Goal: Task Accomplishment & Management: Complete application form

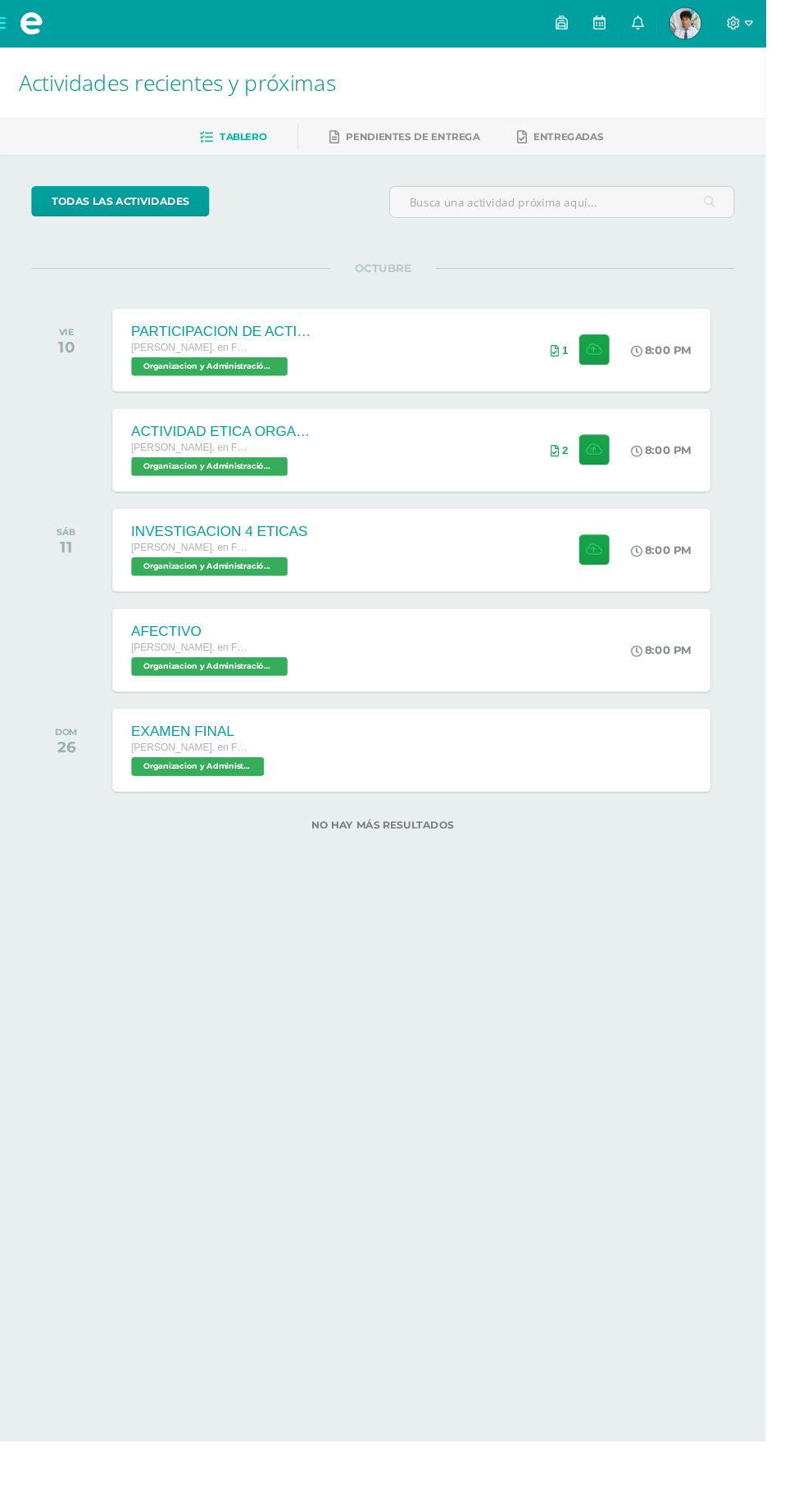
click at [567, 540] on div "INVESTIGACION 4 ETICAS [PERSON_NAME]. en Fin y [PERSON_NAME][DATE] Organizacion…" at bounding box center [431, 577] width 627 height 87
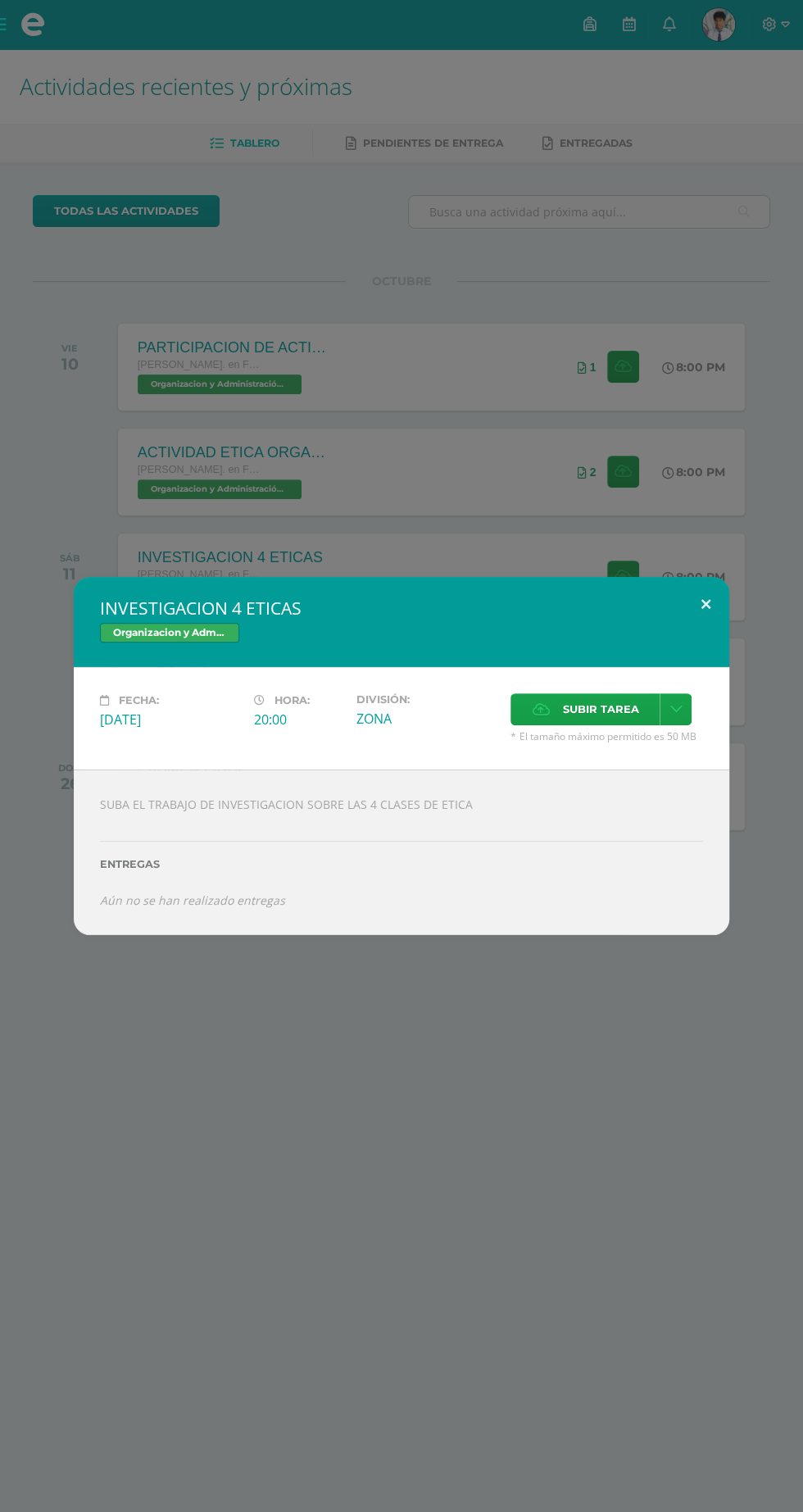
click at [706, 604] on button at bounding box center [706, 605] width 47 height 56
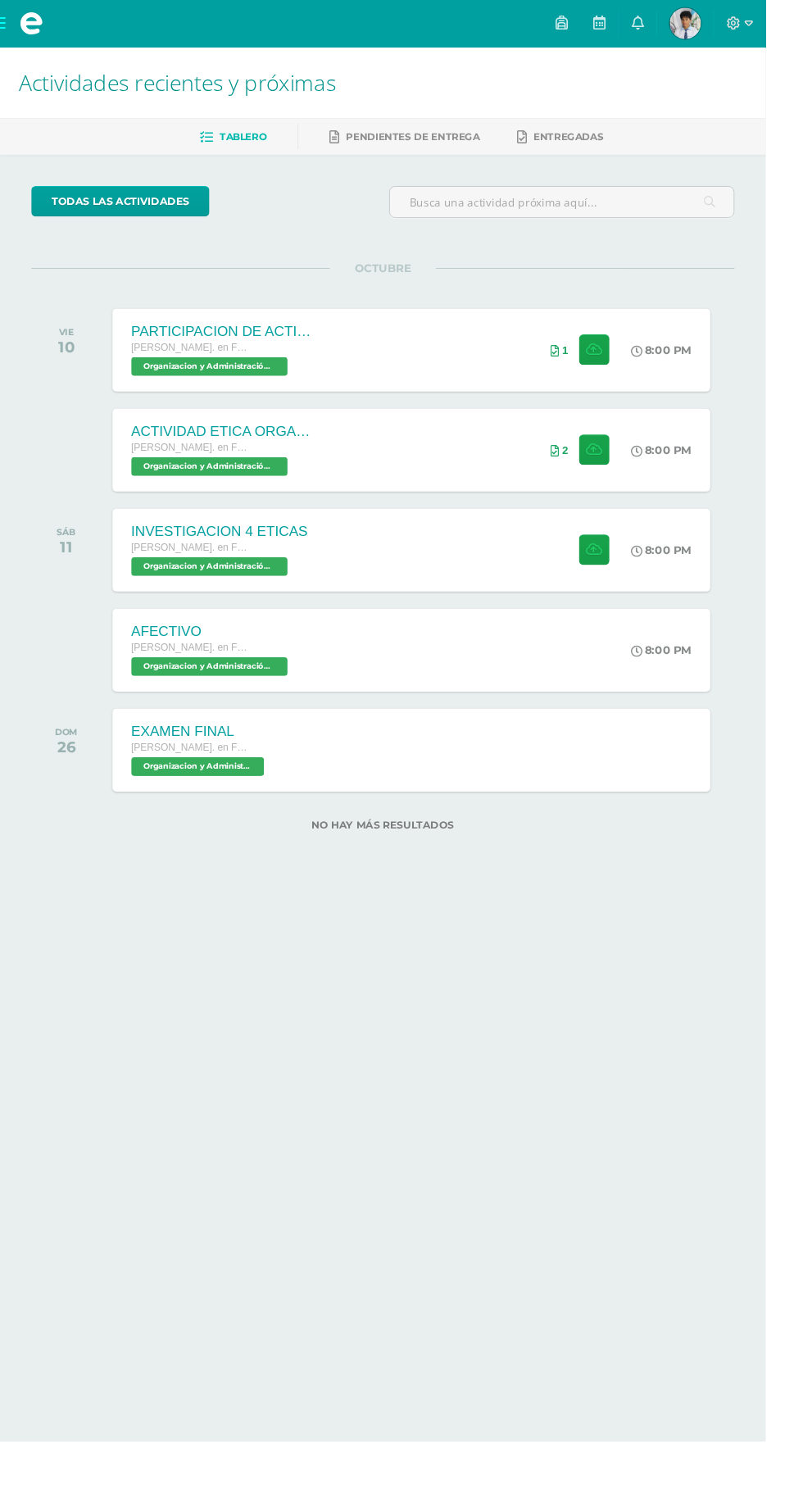
click at [561, 579] on div "INVESTIGACION 4 ETICAS [PERSON_NAME]. en Fin y [PERSON_NAME][DATE] Organizacion…" at bounding box center [431, 577] width 627 height 87
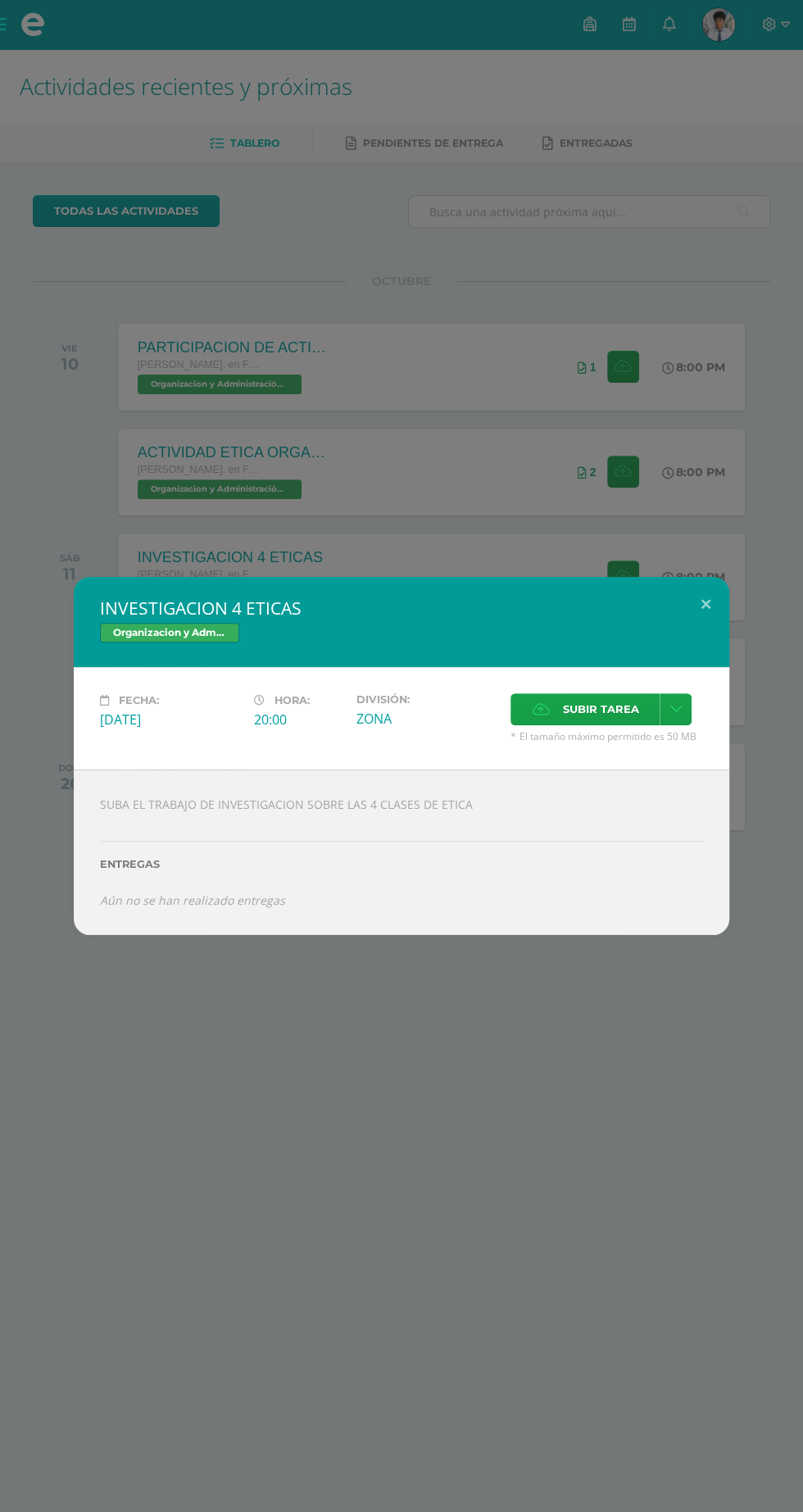
click at [609, 712] on span "Subir tarea" at bounding box center [601, 710] width 76 height 30
click at [0, 0] on input "Subir tarea" at bounding box center [0, 0] width 0 height 0
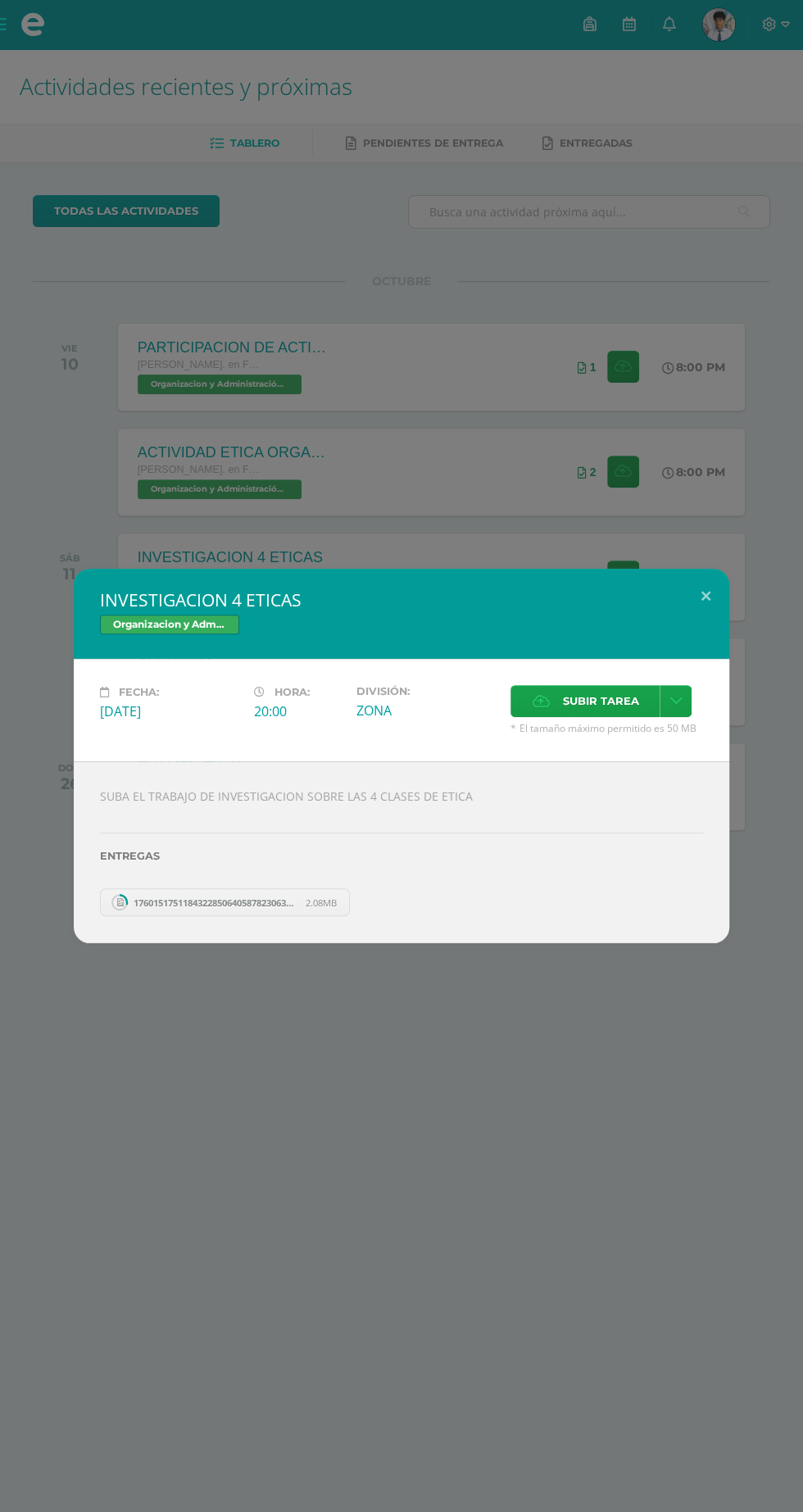
click at [622, 717] on label "Subir tarea" at bounding box center [585, 701] width 149 height 32
click at [0, 0] on input "Subir tarea" at bounding box center [0, 0] width 0 height 0
click at [618, 701] on span "Subir tarea" at bounding box center [601, 701] width 76 height 30
click at [0, 0] on input "Subir tarea" at bounding box center [0, 0] width 0 height 0
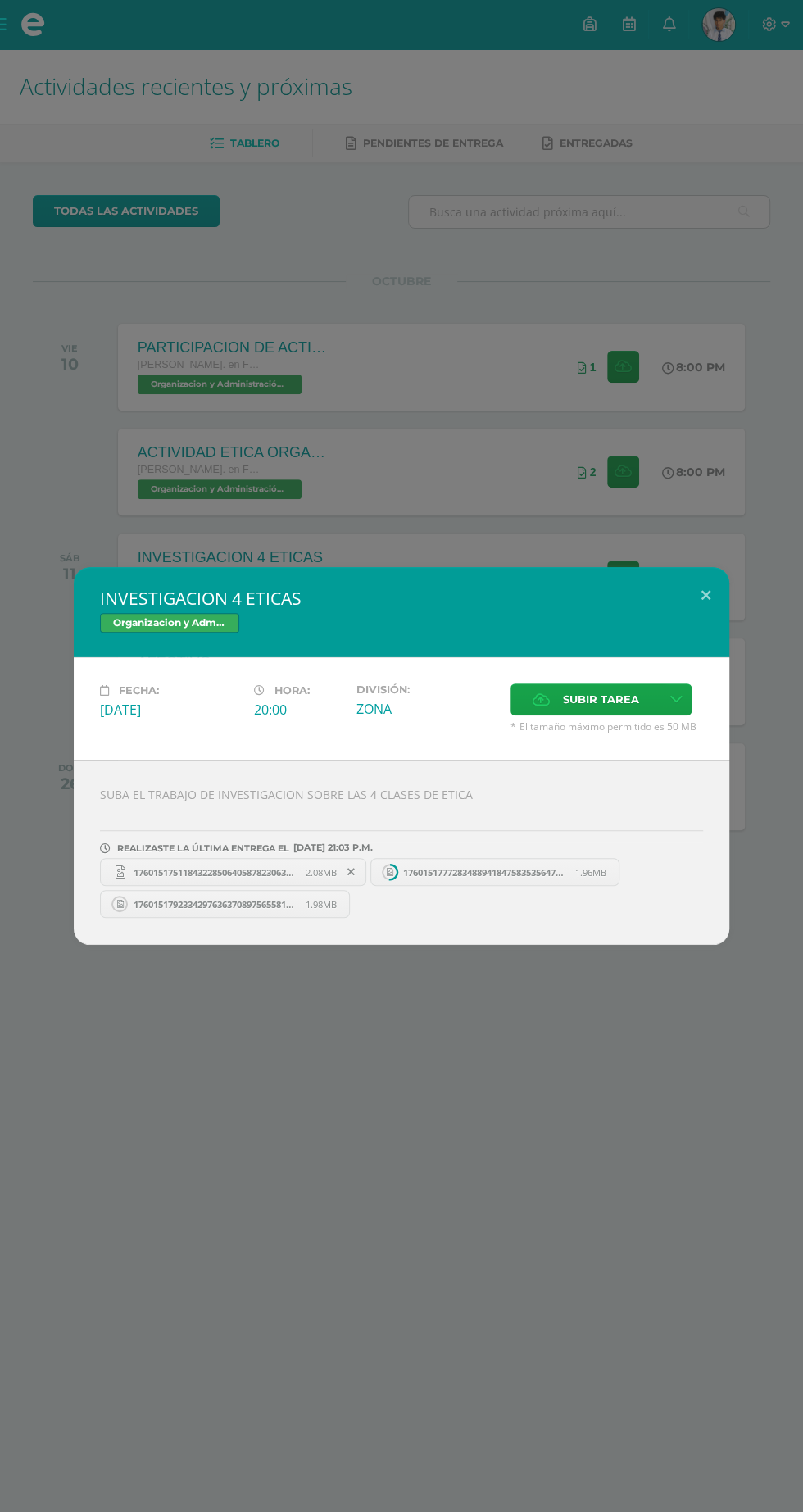
click at [624, 701] on span "Subir tarea" at bounding box center [601, 700] width 76 height 30
click at [0, 0] on input "Subir tarea" at bounding box center [0, 0] width 0 height 0
click at [601, 701] on span "Subir tarea" at bounding box center [601, 700] width 76 height 30
click at [0, 0] on input "Subir tarea" at bounding box center [0, 0] width 0 height 0
click at [706, 596] on button at bounding box center [706, 595] width 47 height 56
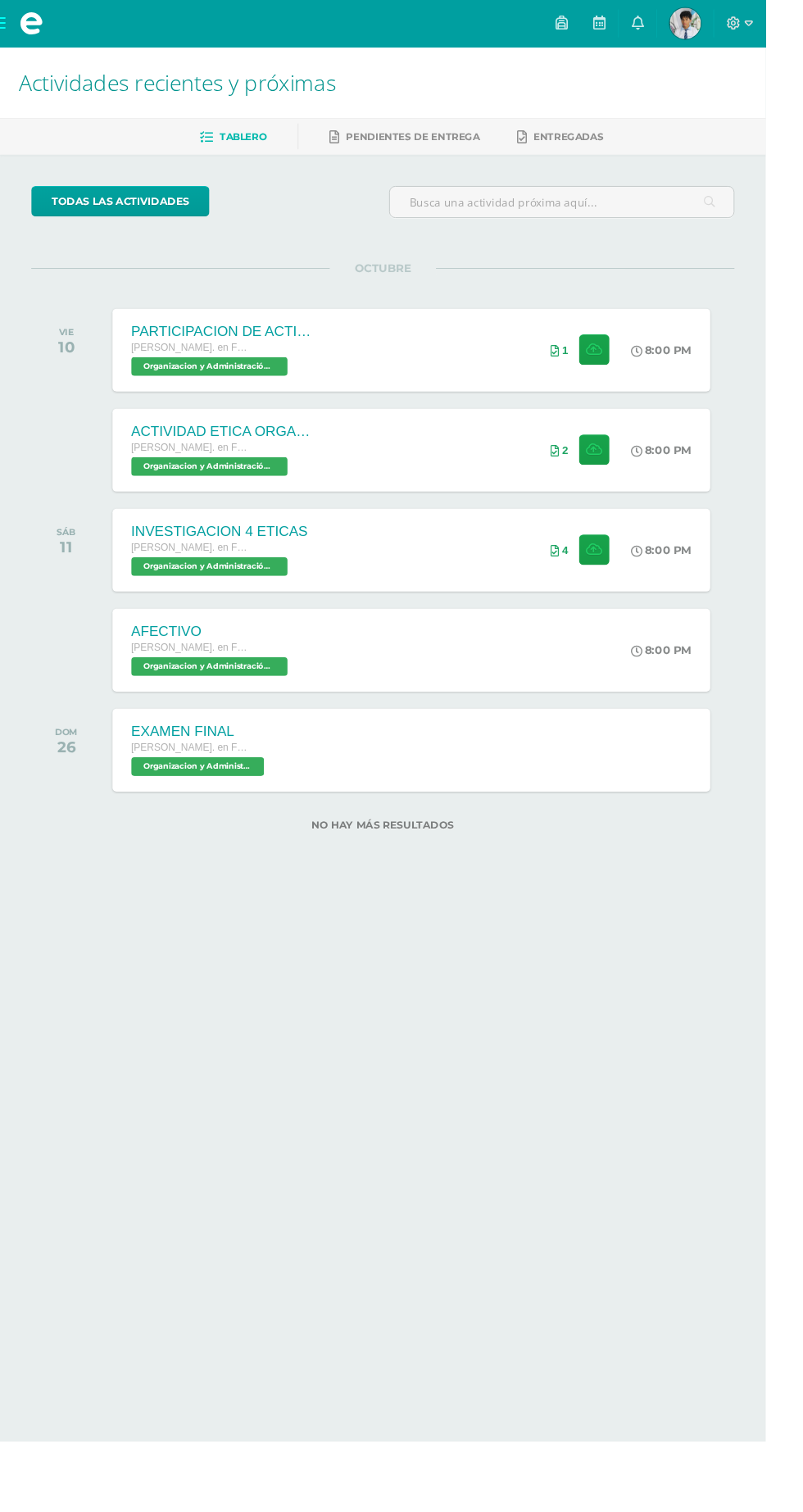
click at [17, 29] on span at bounding box center [32, 25] width 65 height 49
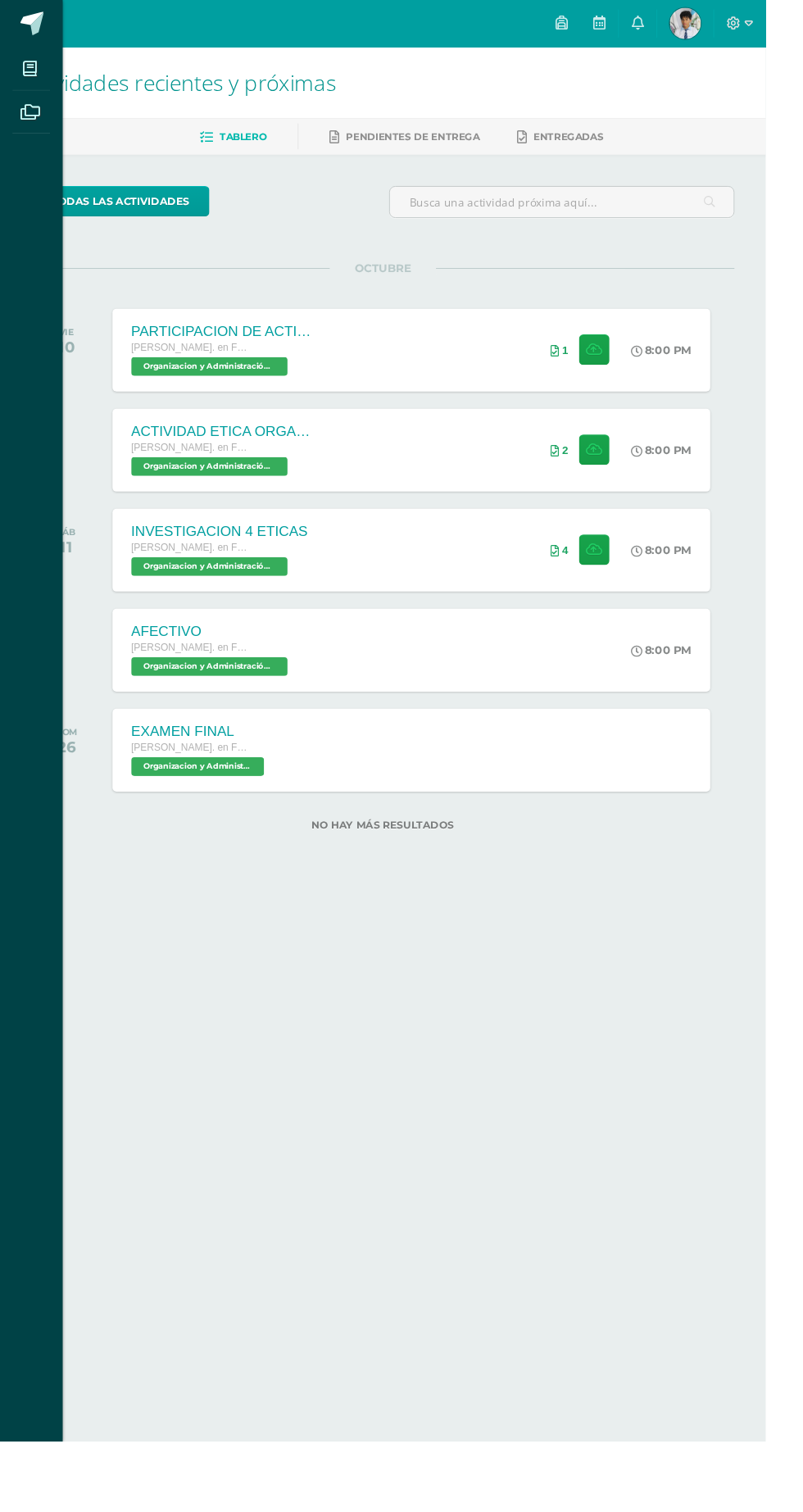
click at [30, 71] on icon at bounding box center [30, 71] width 14 height 16
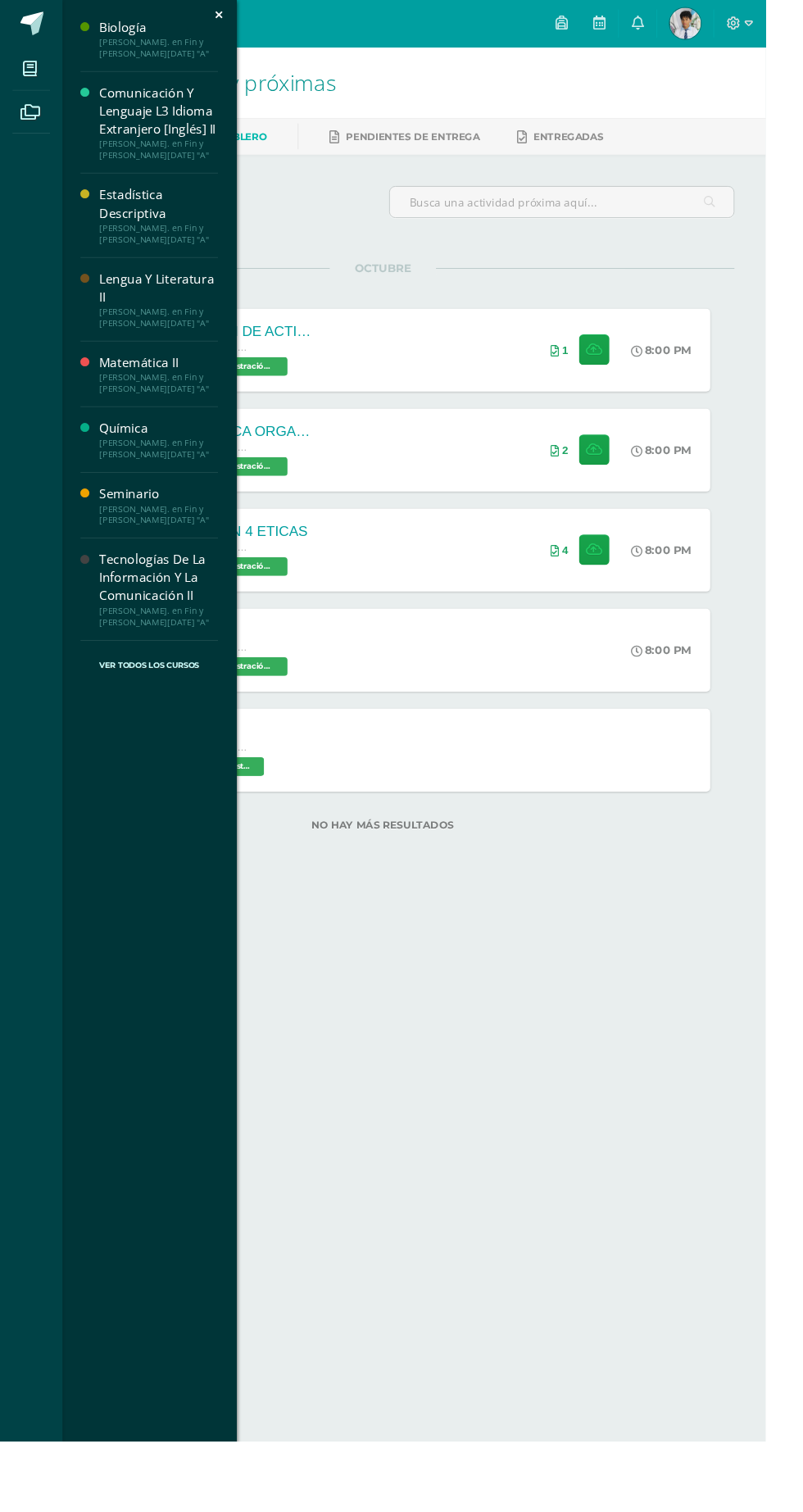
click at [89, 446] on icon at bounding box center [90, 449] width 10 height 10
click at [108, 462] on div "[PERSON_NAME]. en Fin y [PERSON_NAME][DATE] "A"" at bounding box center [166, 470] width 125 height 23
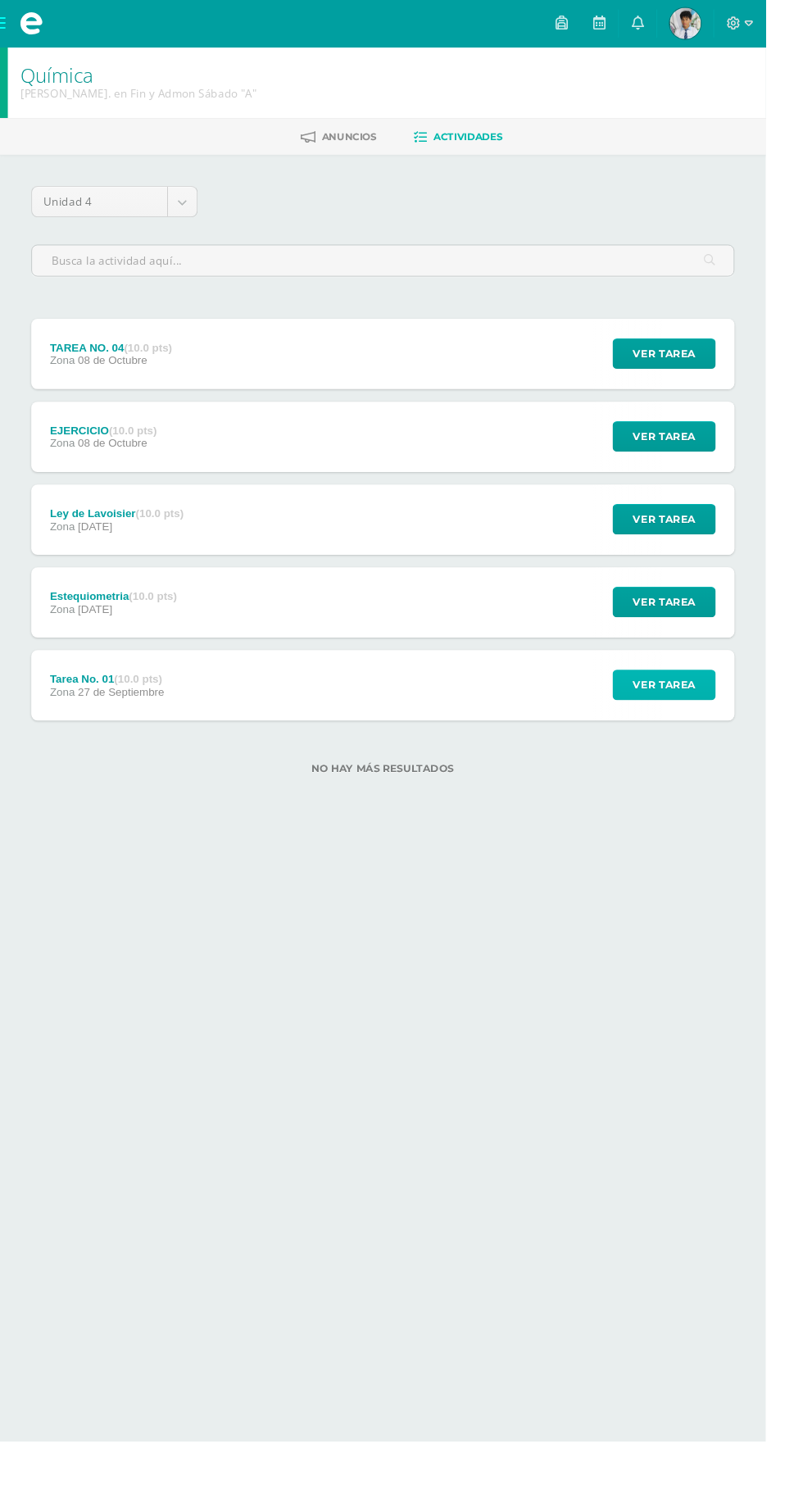
click at [716, 716] on span "Ver tarea" at bounding box center [696, 718] width 65 height 30
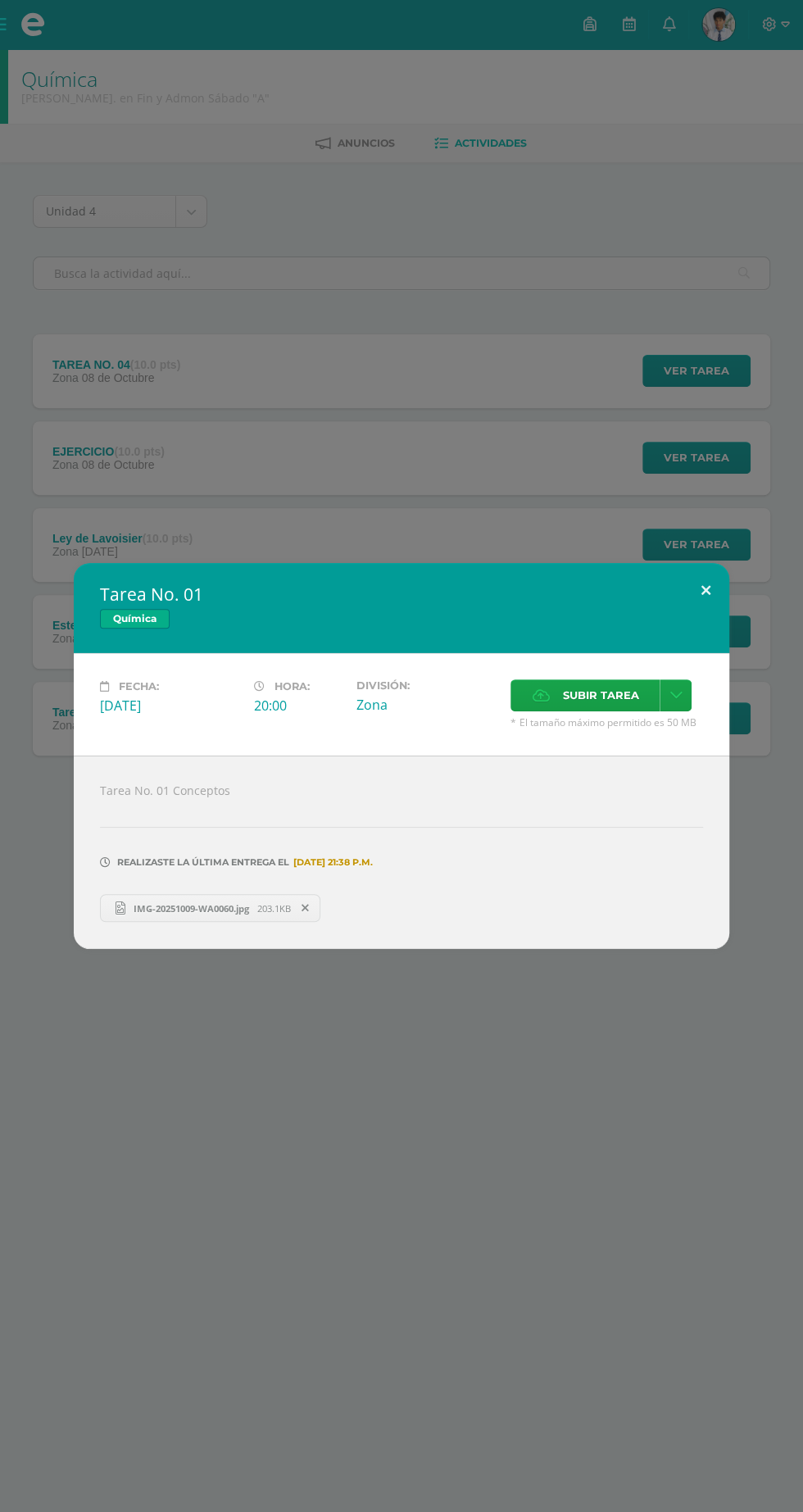
click at [685, 575] on button at bounding box center [706, 591] width 47 height 56
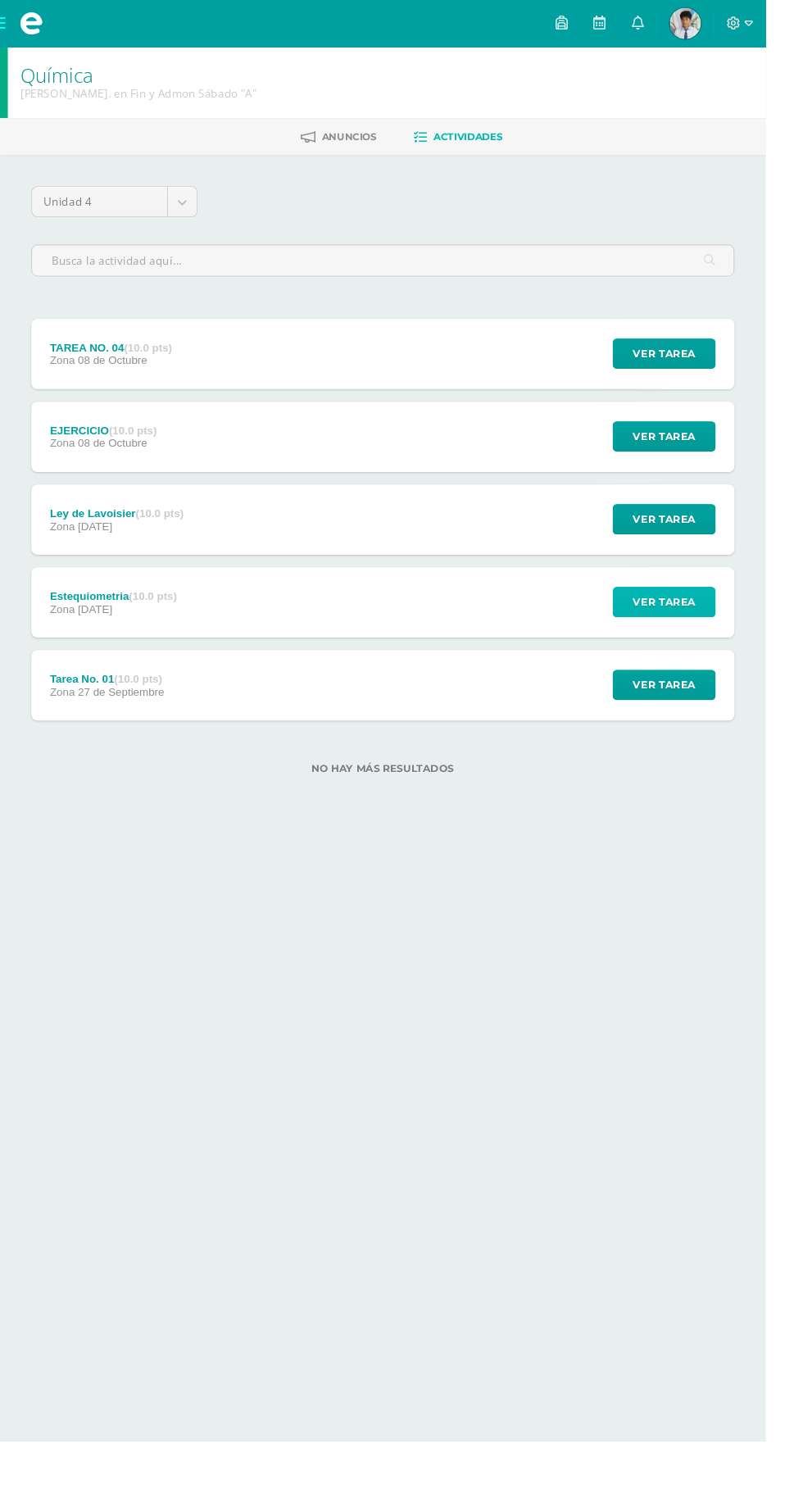
click at [733, 640] on button "Ver tarea" at bounding box center [697, 632] width 108 height 32
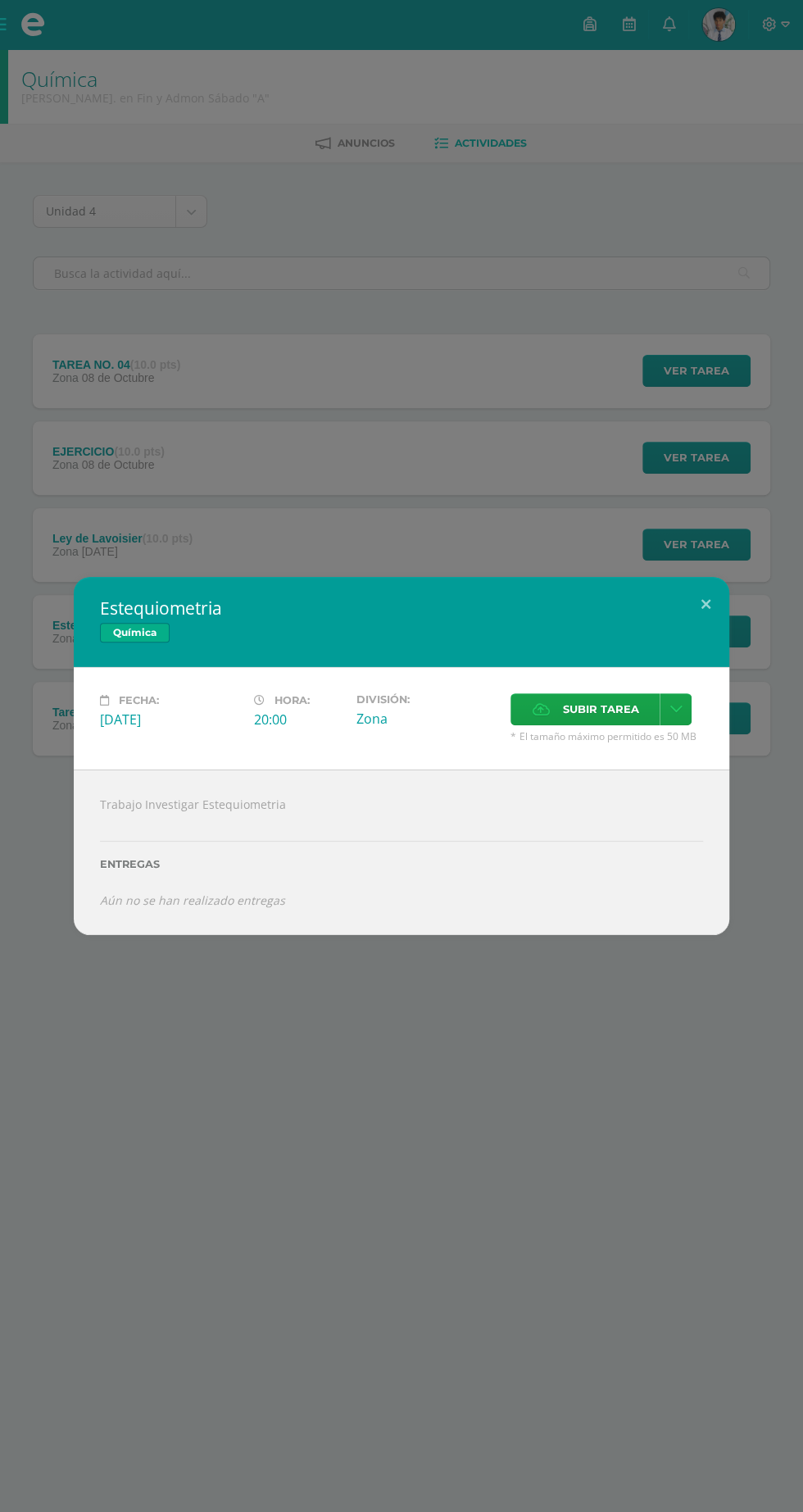
click at [618, 712] on span "Subir tarea" at bounding box center [601, 710] width 76 height 30
click at [0, 0] on input "Subir tarea" at bounding box center [0, 0] width 0 height 0
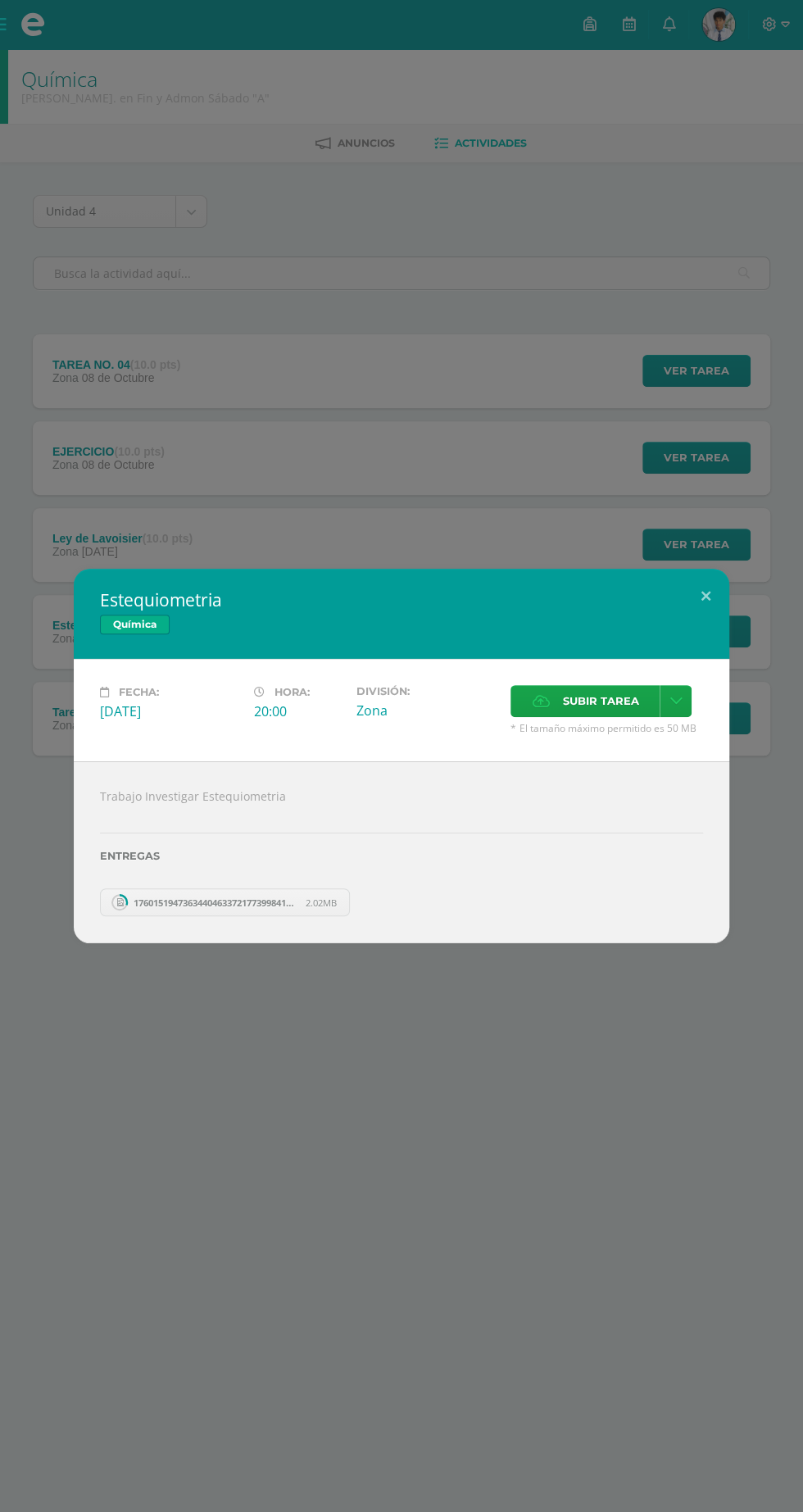
click at [601, 701] on span "Subir tarea" at bounding box center [601, 701] width 76 height 30
click at [0, 0] on input "Subir tarea" at bounding box center [0, 0] width 0 height 0
click at [594, 701] on span "Subir tarea" at bounding box center [601, 701] width 76 height 30
click at [0, 0] on input "Subir tarea" at bounding box center [0, 0] width 0 height 0
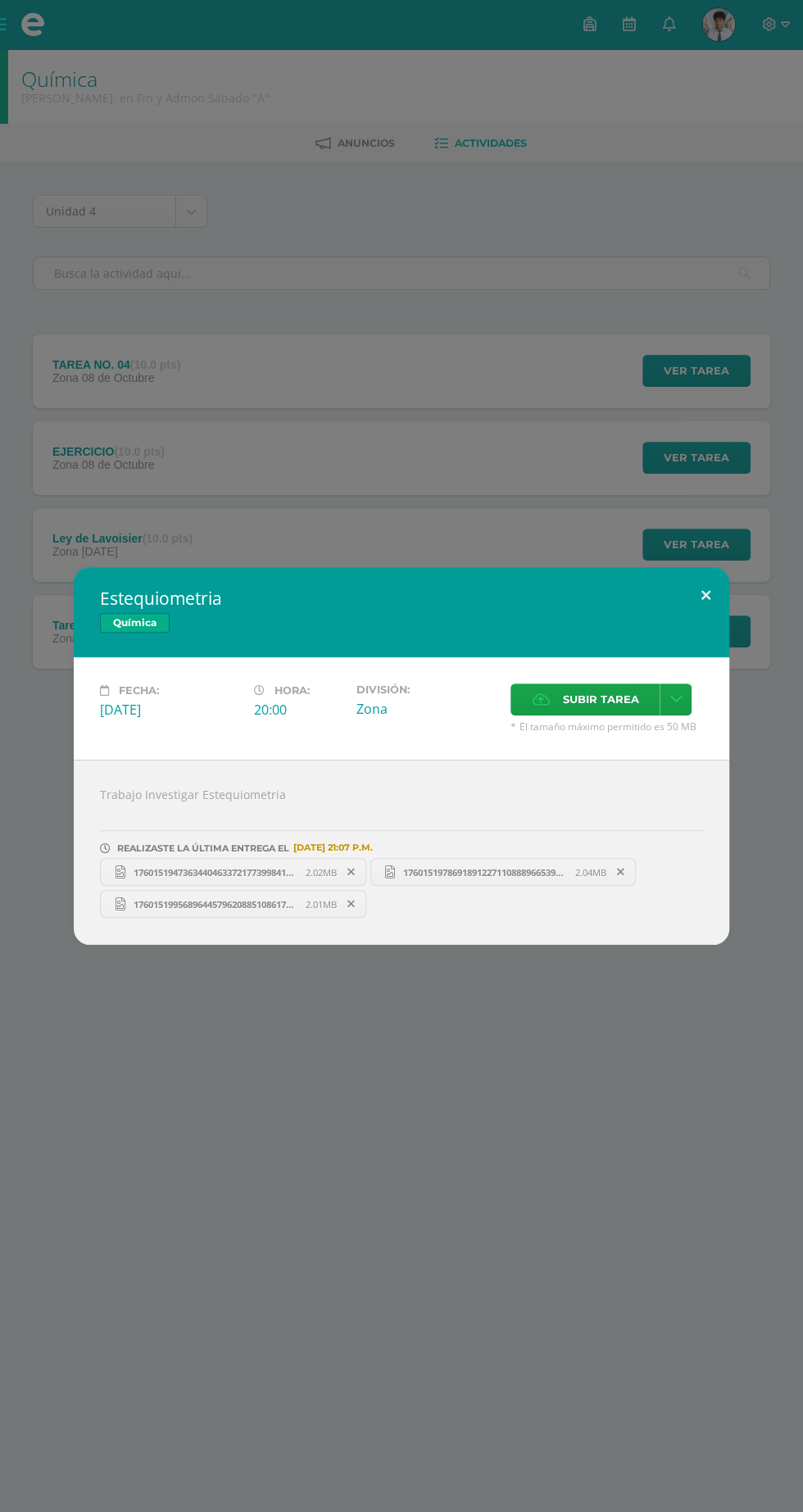
click at [691, 614] on button at bounding box center [706, 595] width 47 height 56
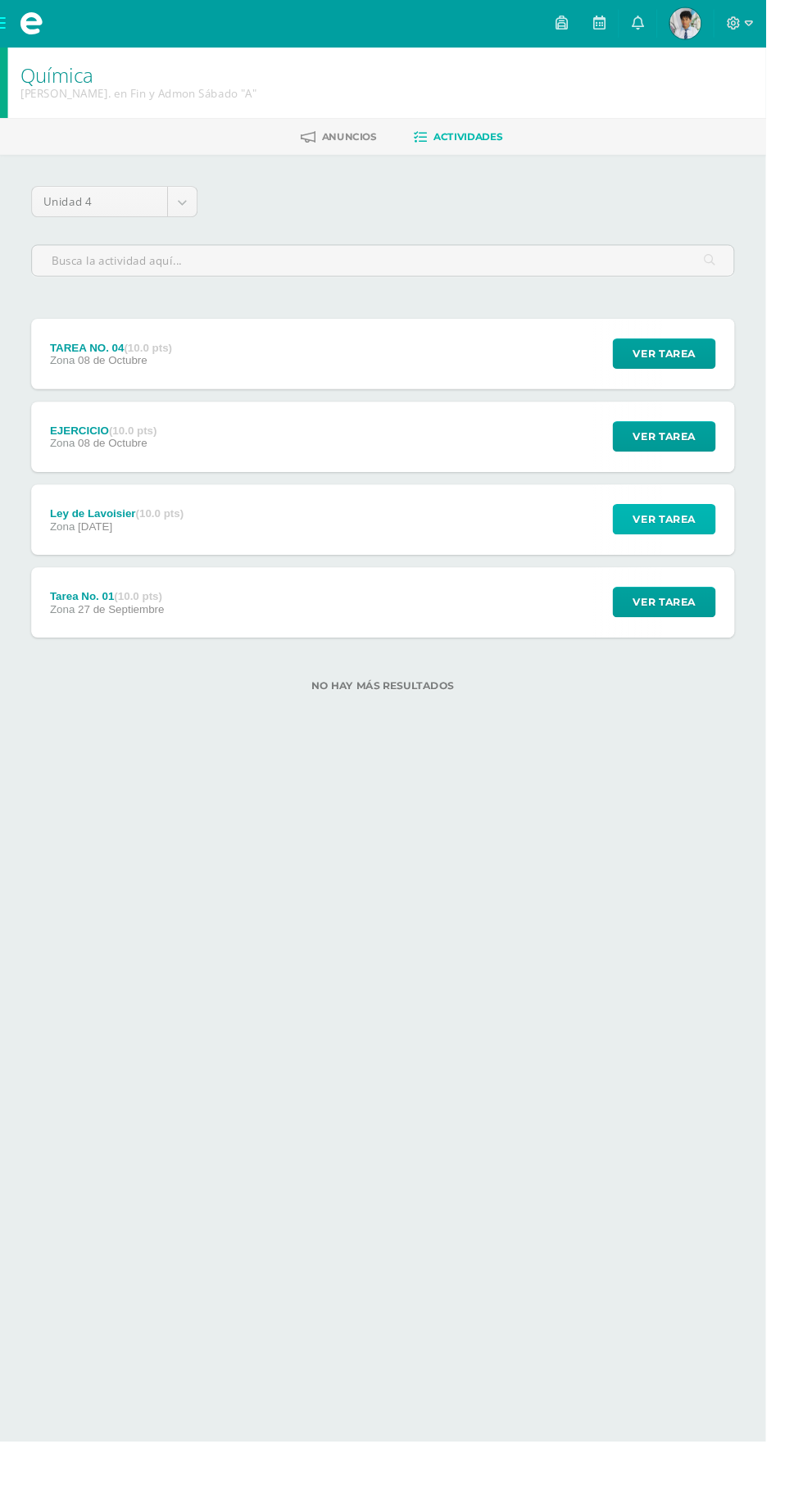
click at [719, 547] on span "Ver tarea" at bounding box center [696, 545] width 65 height 30
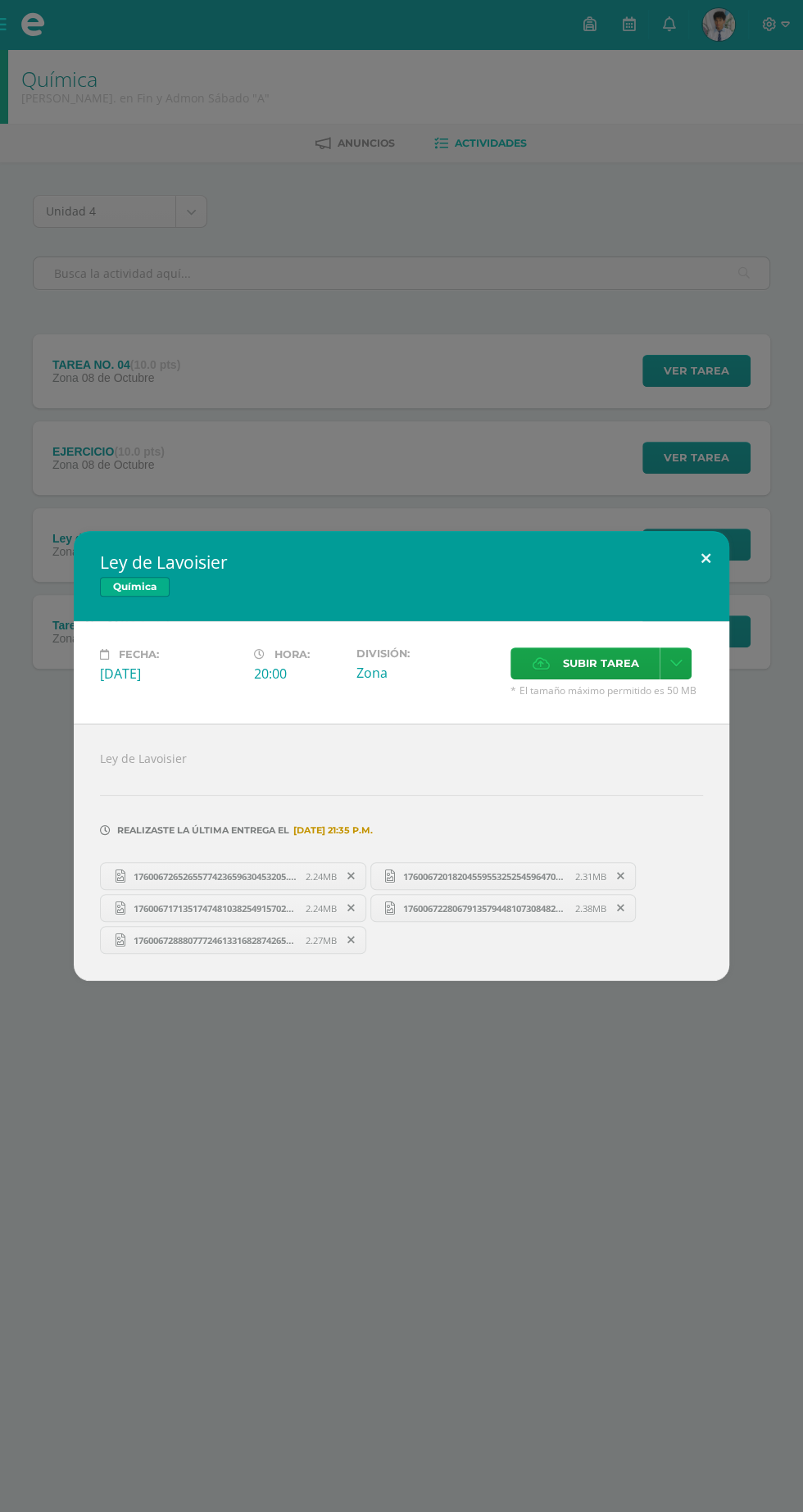
click at [706, 560] on button at bounding box center [706, 559] width 47 height 56
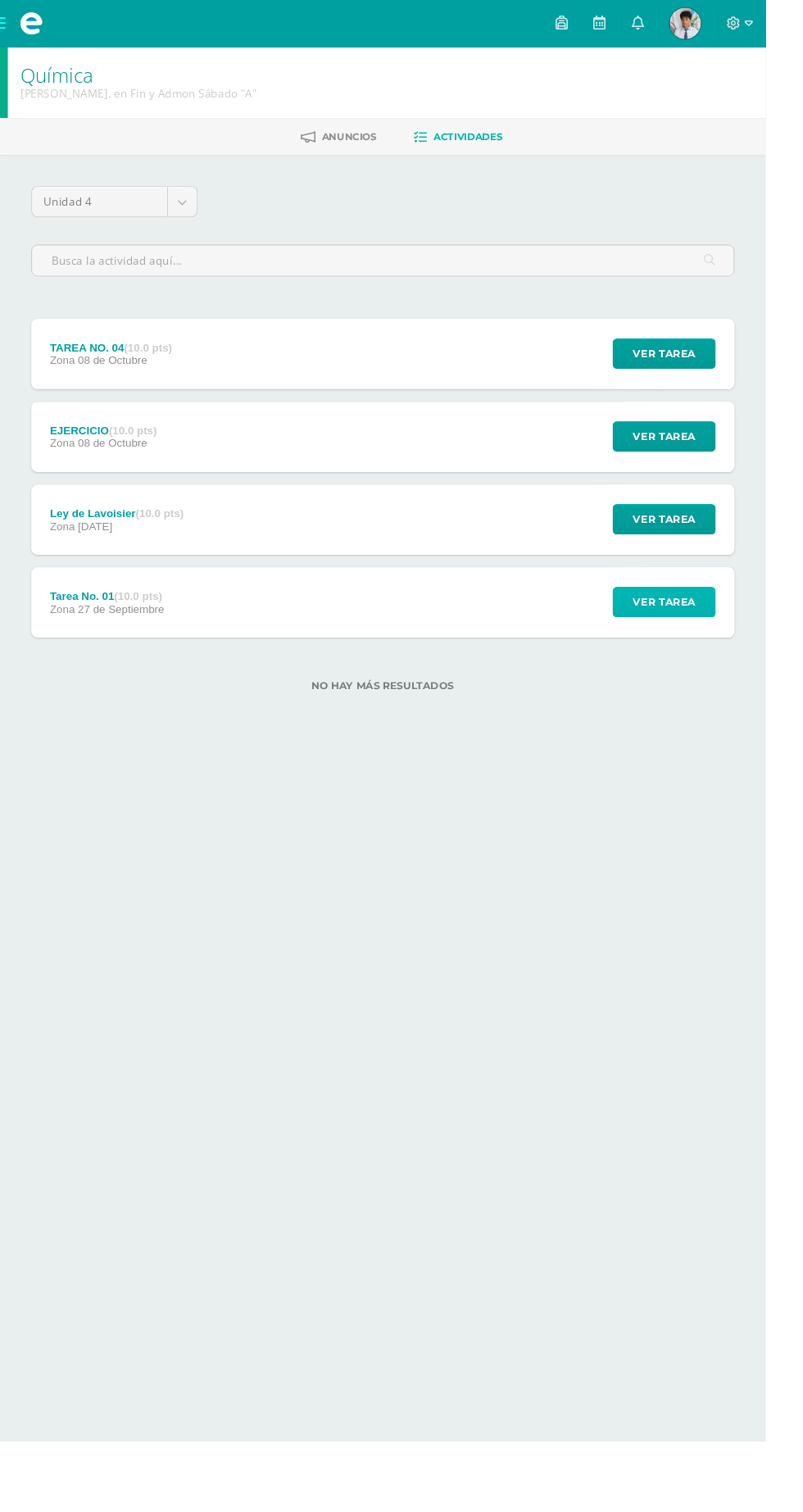
click at [713, 640] on span "Ver tarea" at bounding box center [696, 632] width 65 height 30
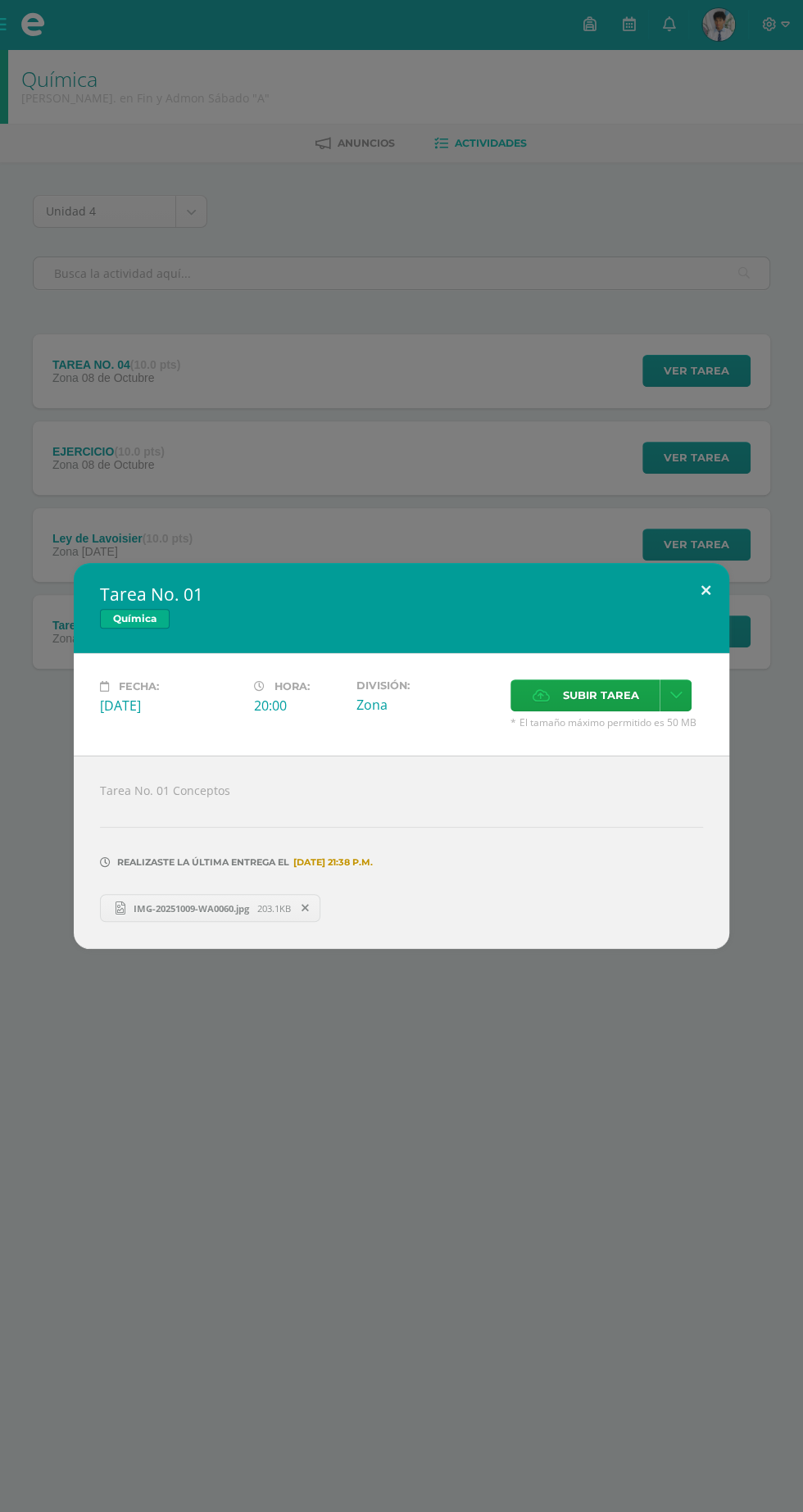
click at [706, 591] on button at bounding box center [706, 591] width 47 height 56
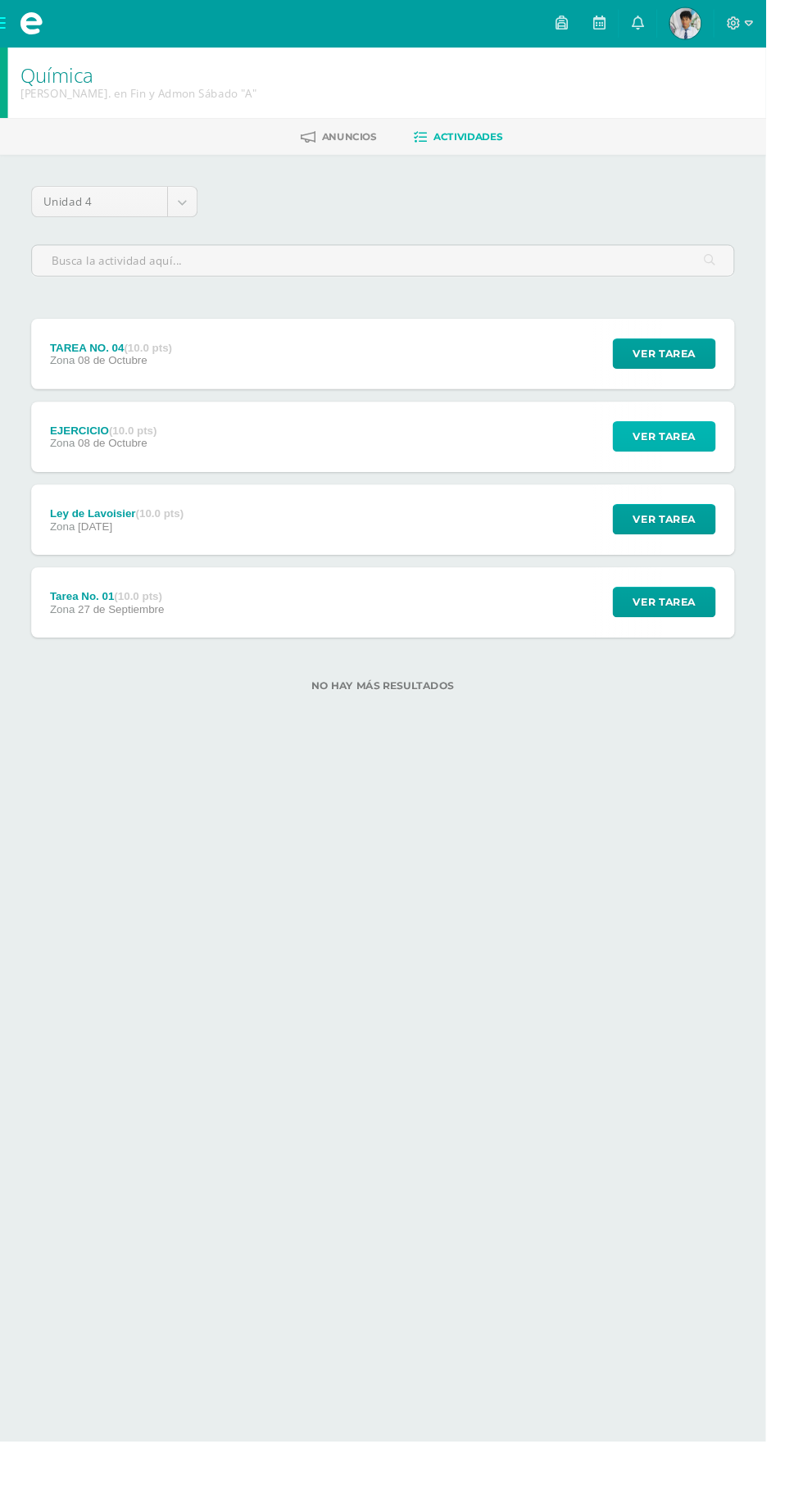
click at [735, 467] on button "Ver tarea" at bounding box center [697, 458] width 108 height 32
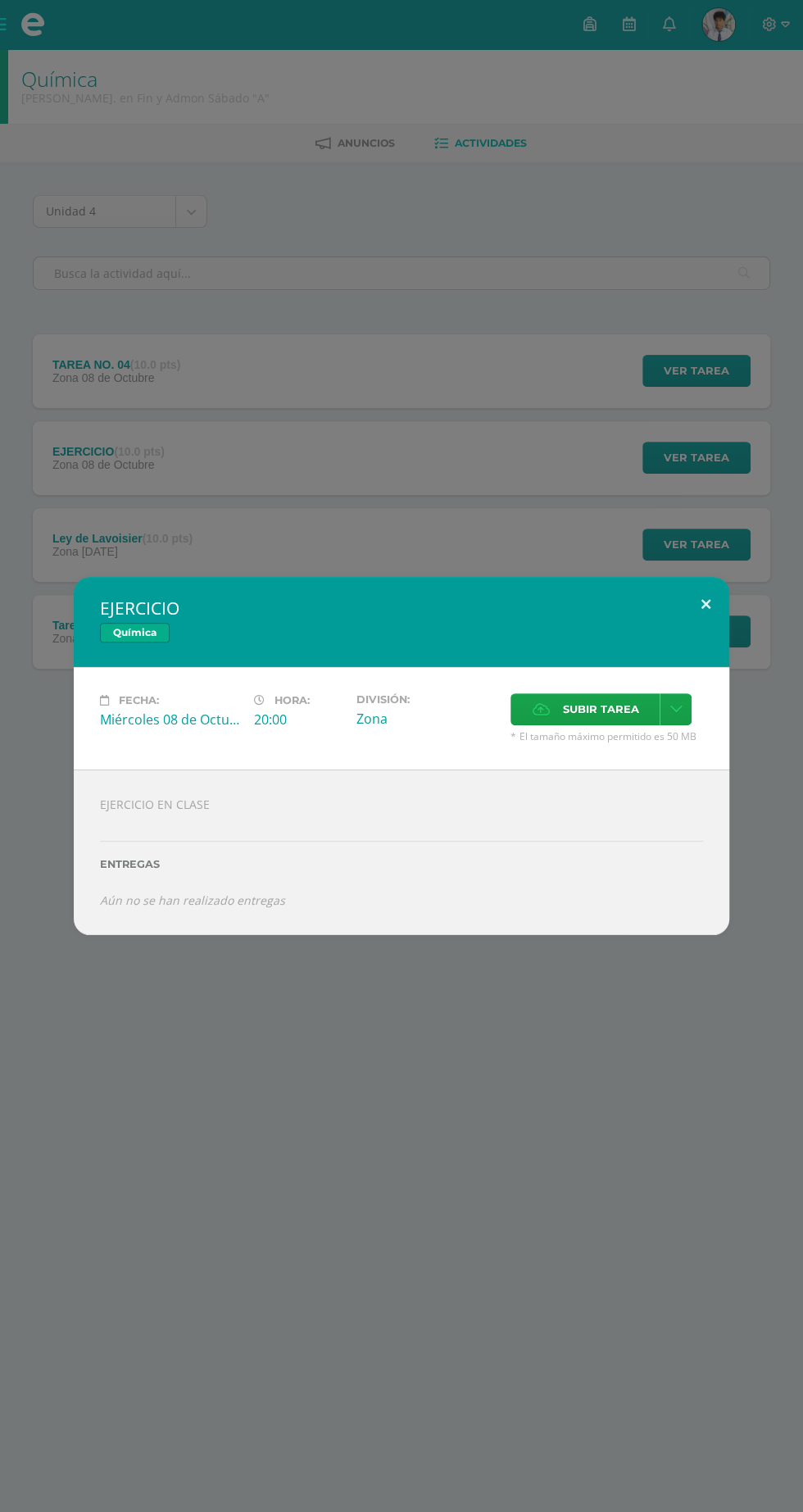
click at [702, 606] on button at bounding box center [706, 605] width 47 height 56
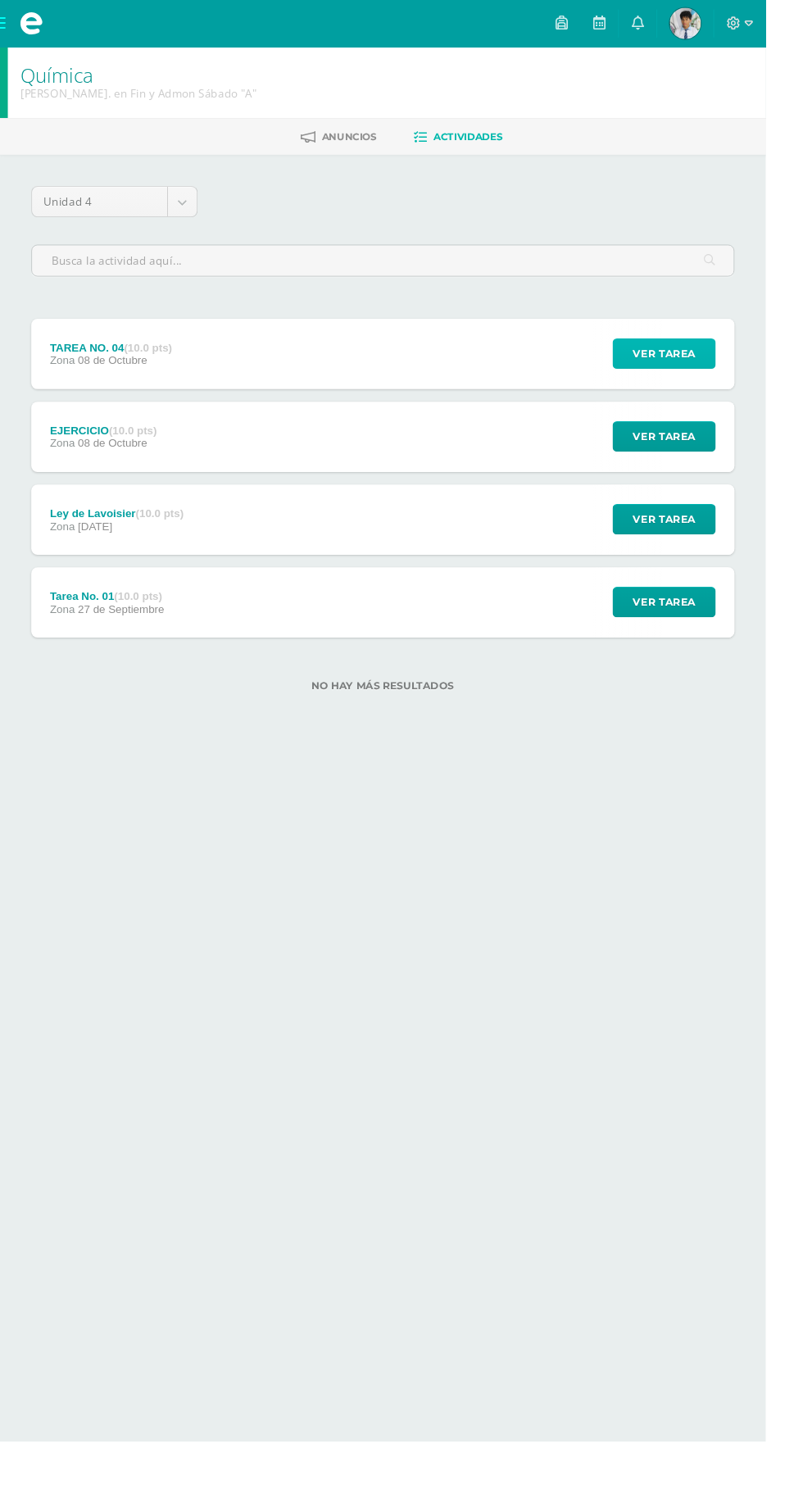
click at [741, 377] on button "Ver tarea" at bounding box center [697, 371] width 108 height 32
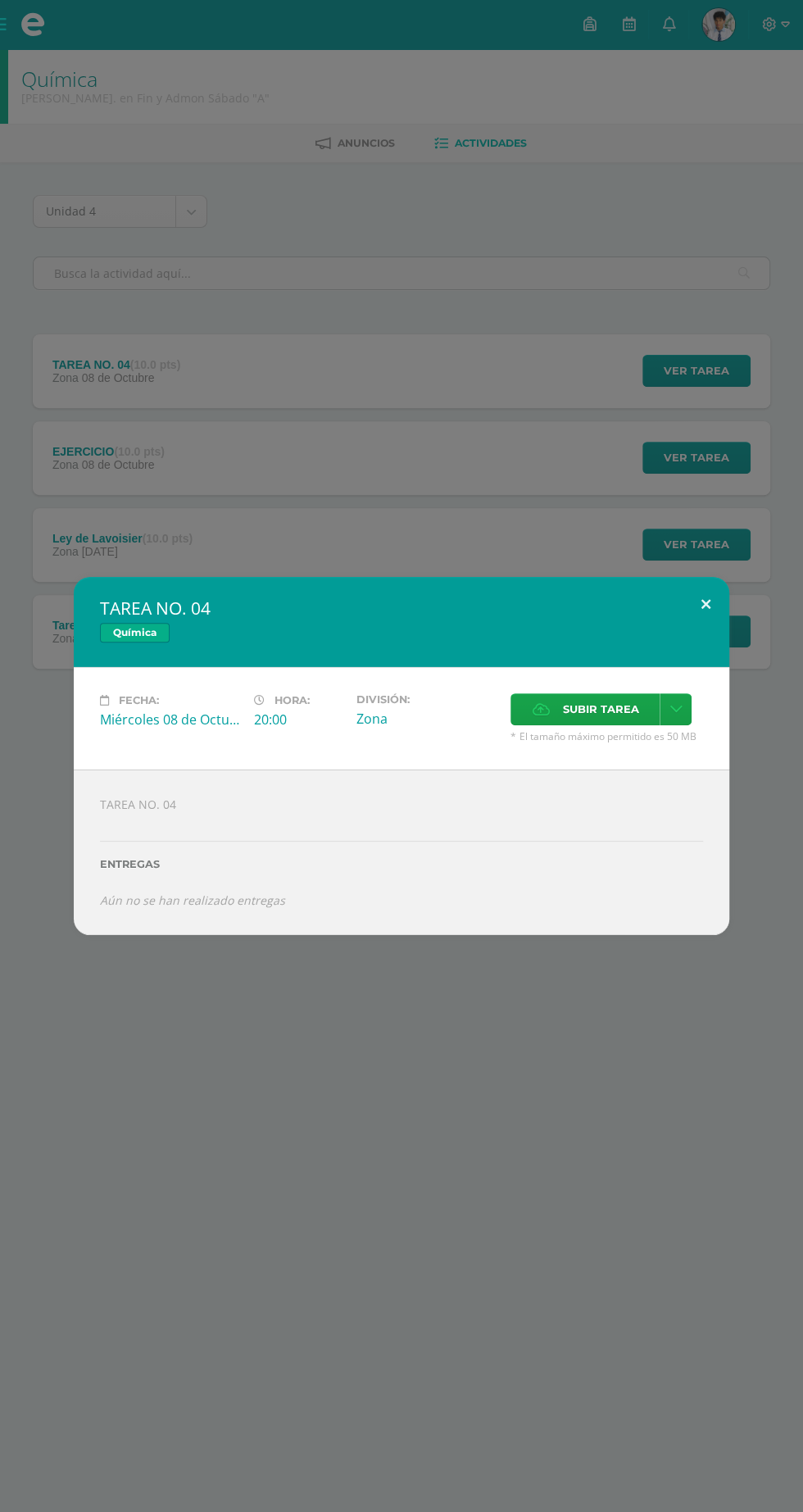
click at [706, 604] on button at bounding box center [706, 605] width 47 height 56
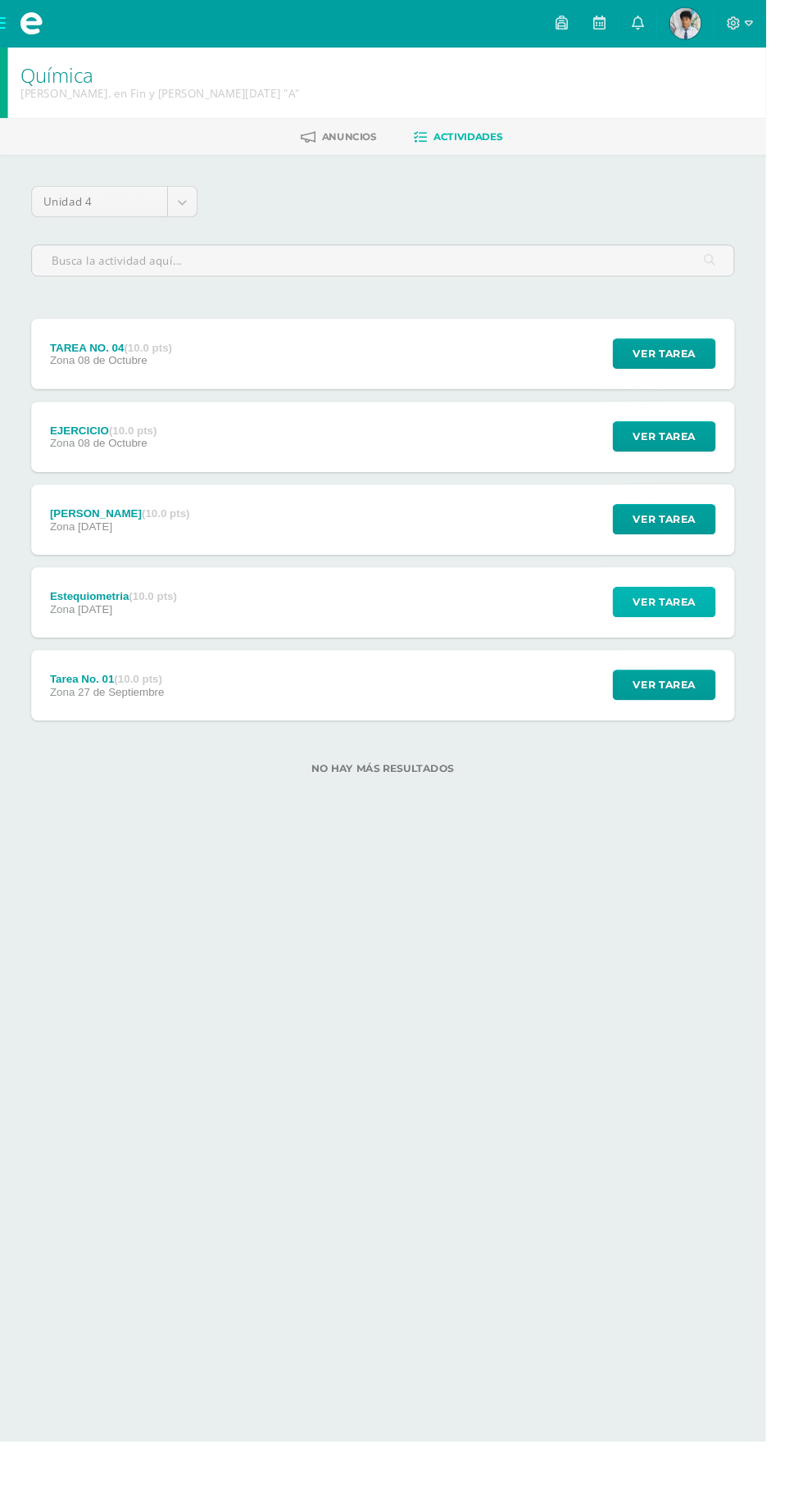
click at [712, 623] on span "Ver tarea" at bounding box center [696, 632] width 65 height 30
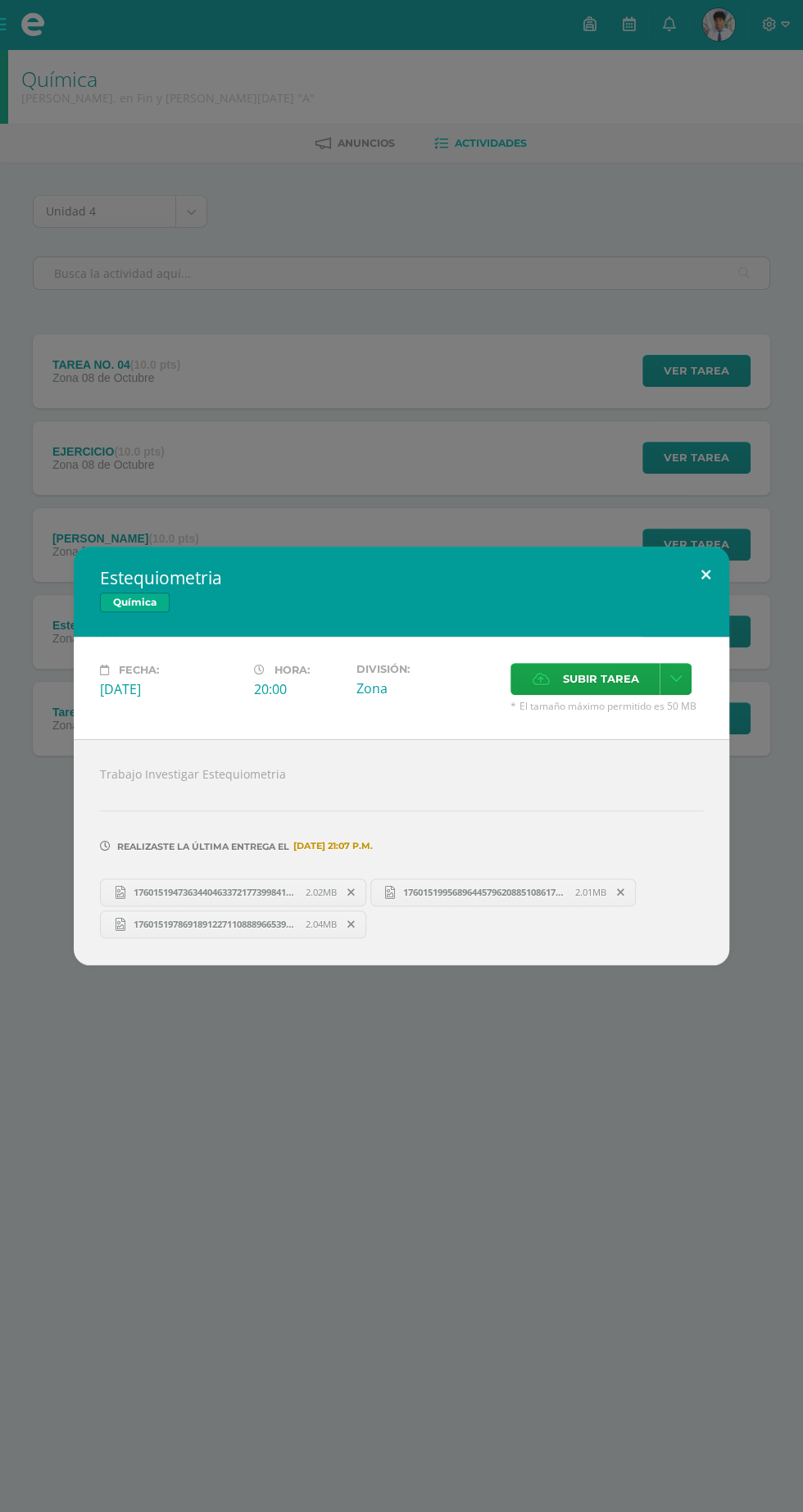
click at [692, 571] on button at bounding box center [706, 574] width 47 height 56
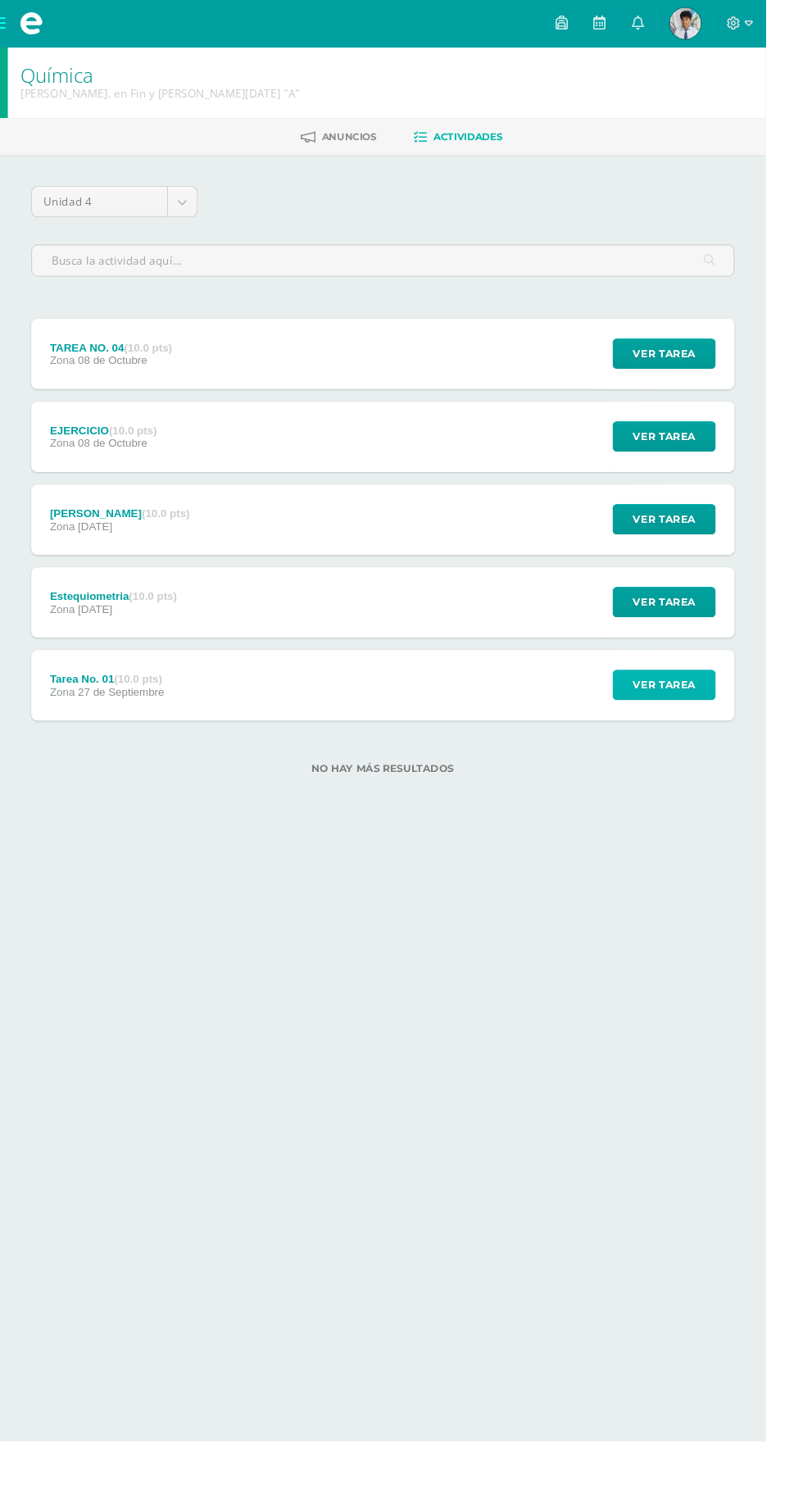
click at [735, 727] on button "Ver tarea" at bounding box center [697, 718] width 108 height 32
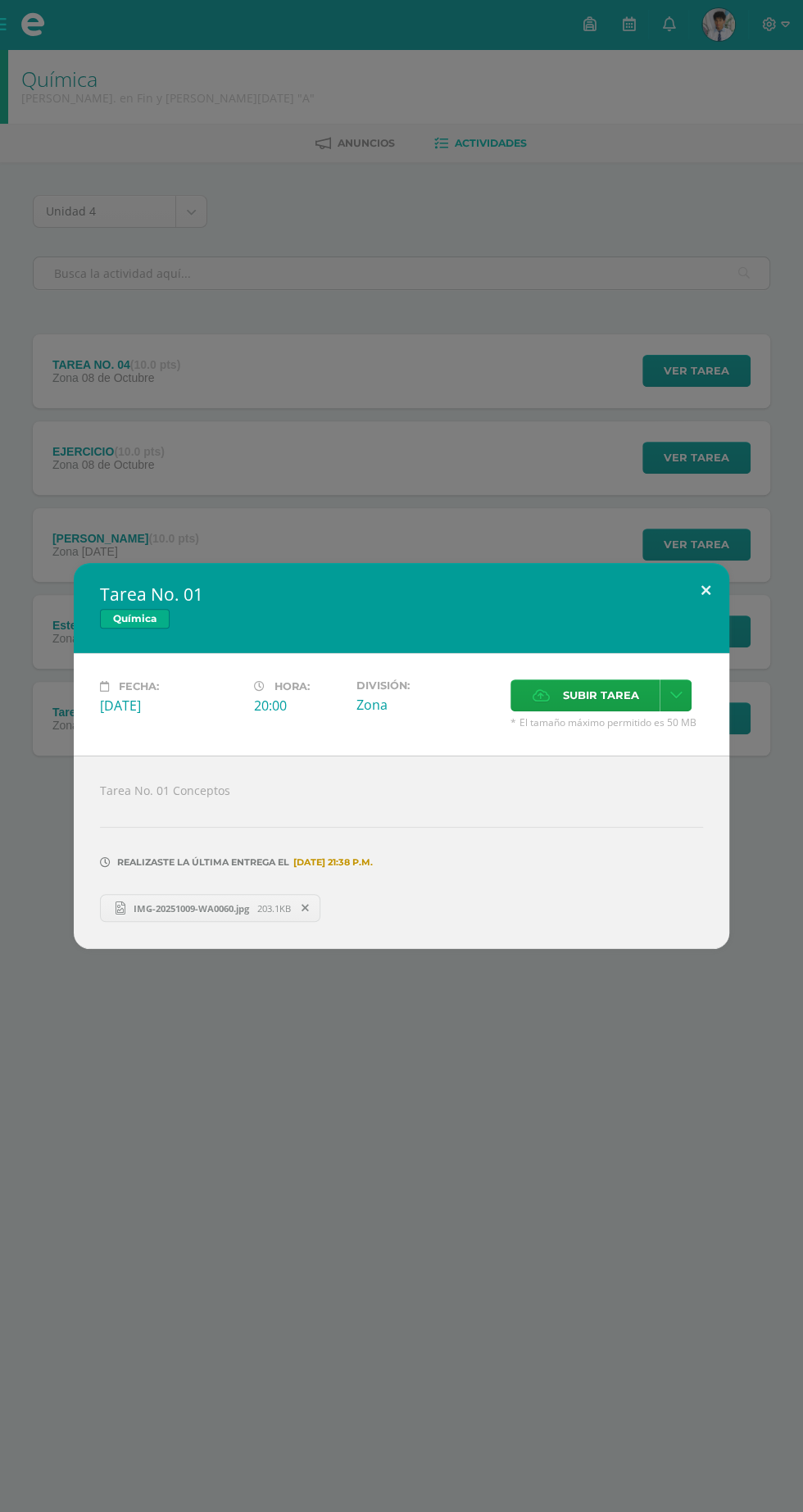
click at [703, 584] on button at bounding box center [706, 591] width 47 height 56
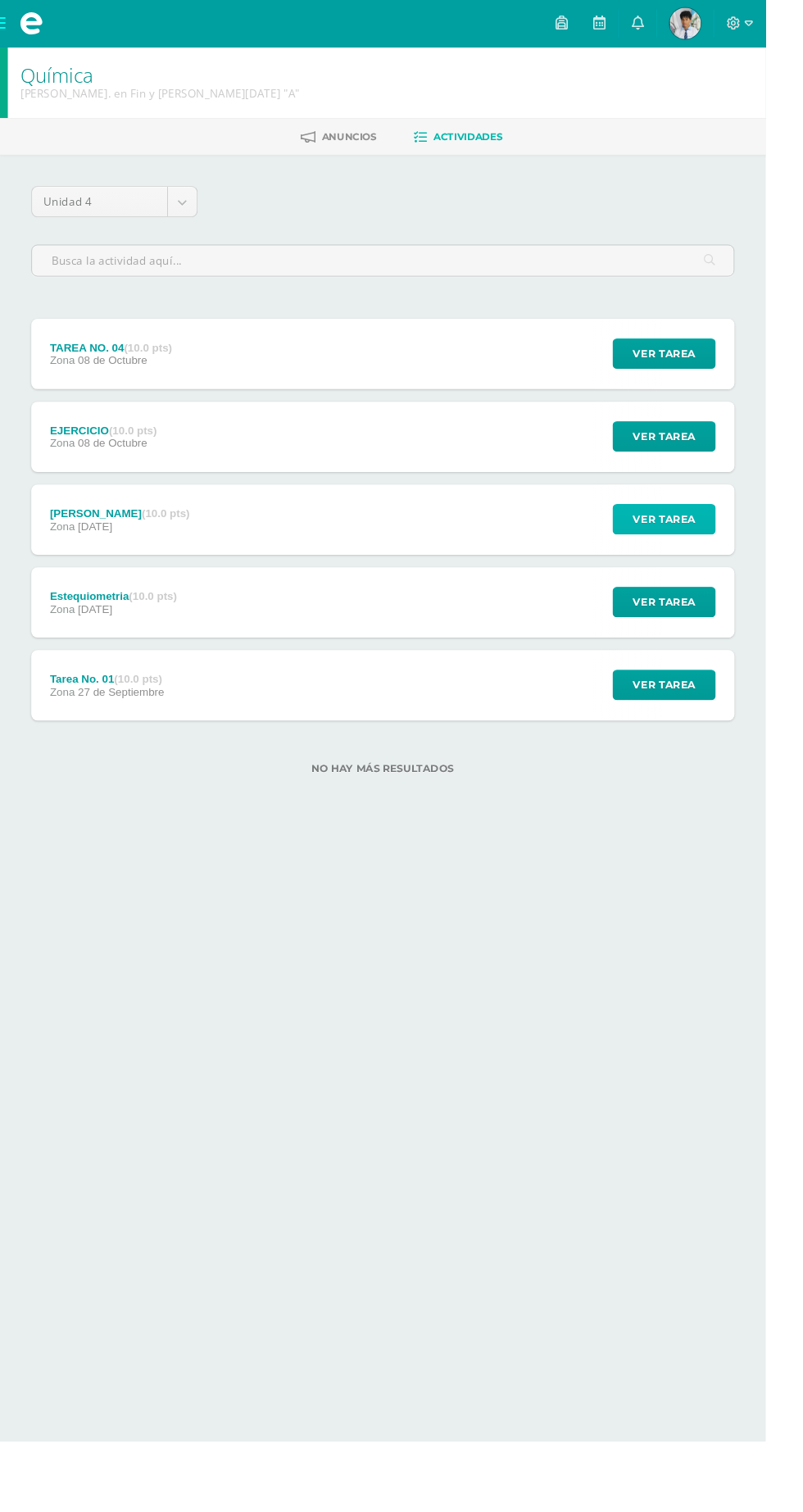
click at [729, 556] on span "Ver tarea" at bounding box center [696, 545] width 65 height 30
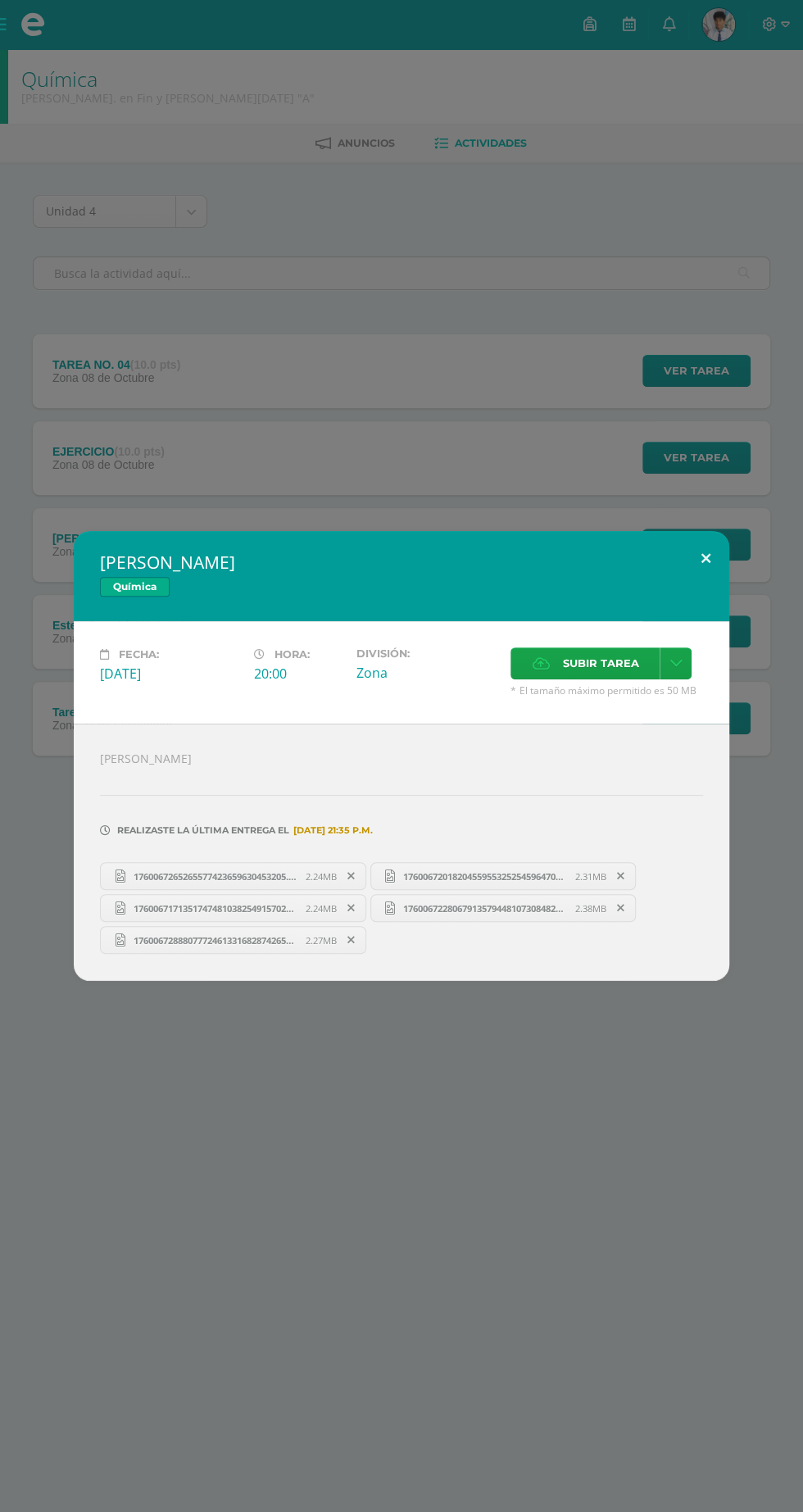
click at [705, 560] on button at bounding box center [706, 559] width 47 height 56
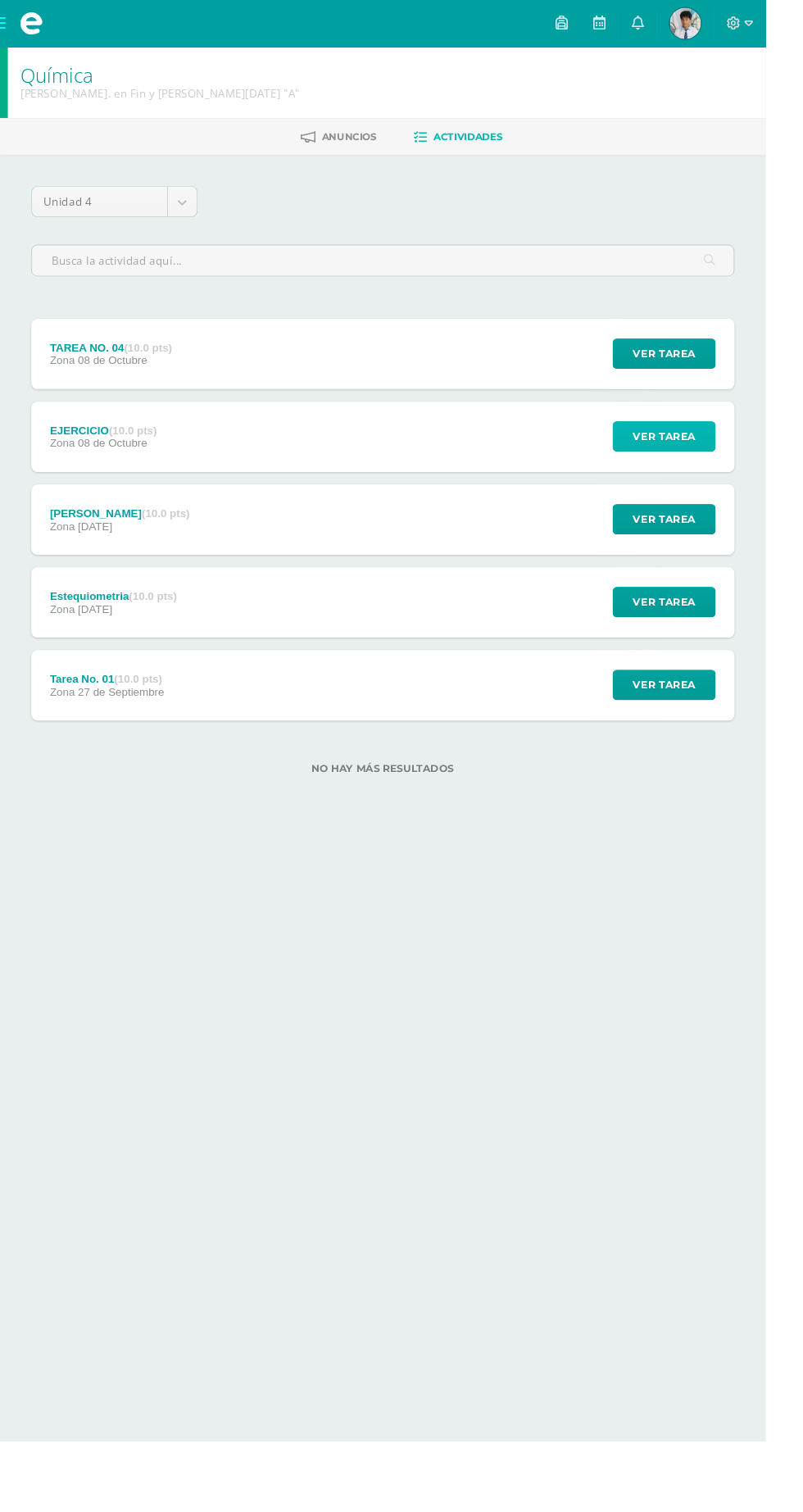
click at [737, 466] on button "Ver tarea" at bounding box center [697, 458] width 108 height 32
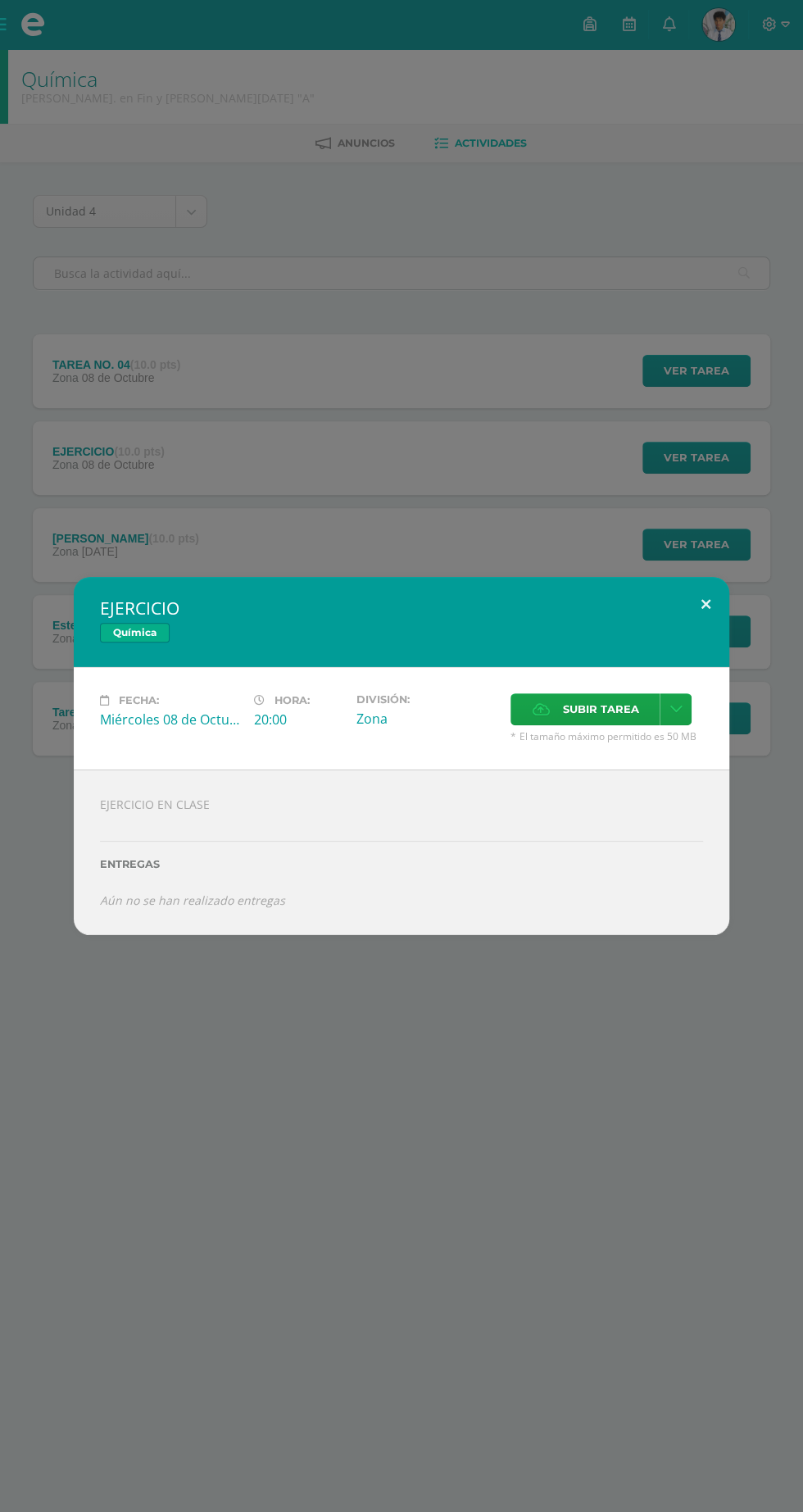
click at [684, 621] on button at bounding box center [706, 605] width 47 height 56
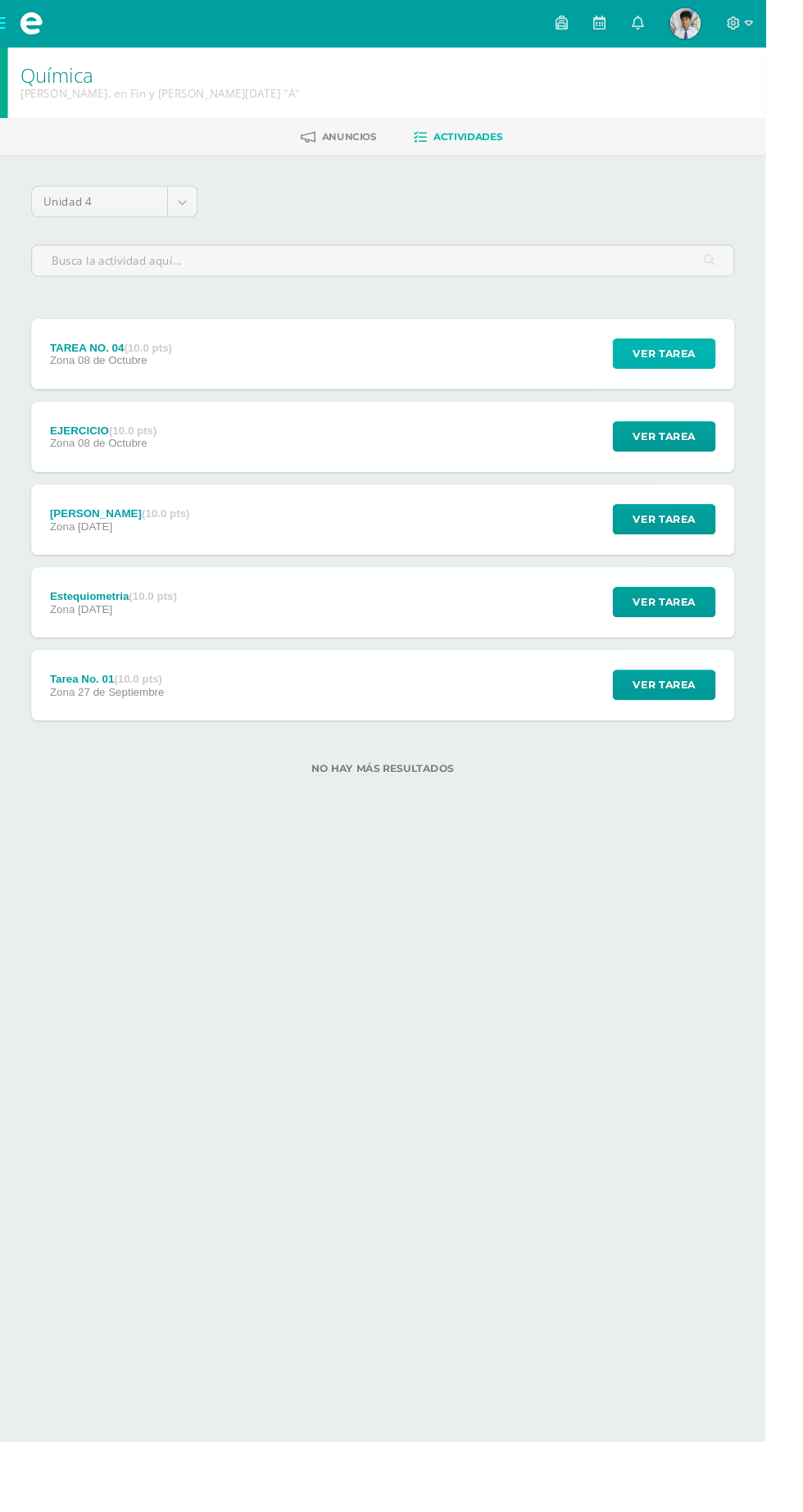
click at [739, 377] on button "Ver tarea" at bounding box center [697, 371] width 108 height 32
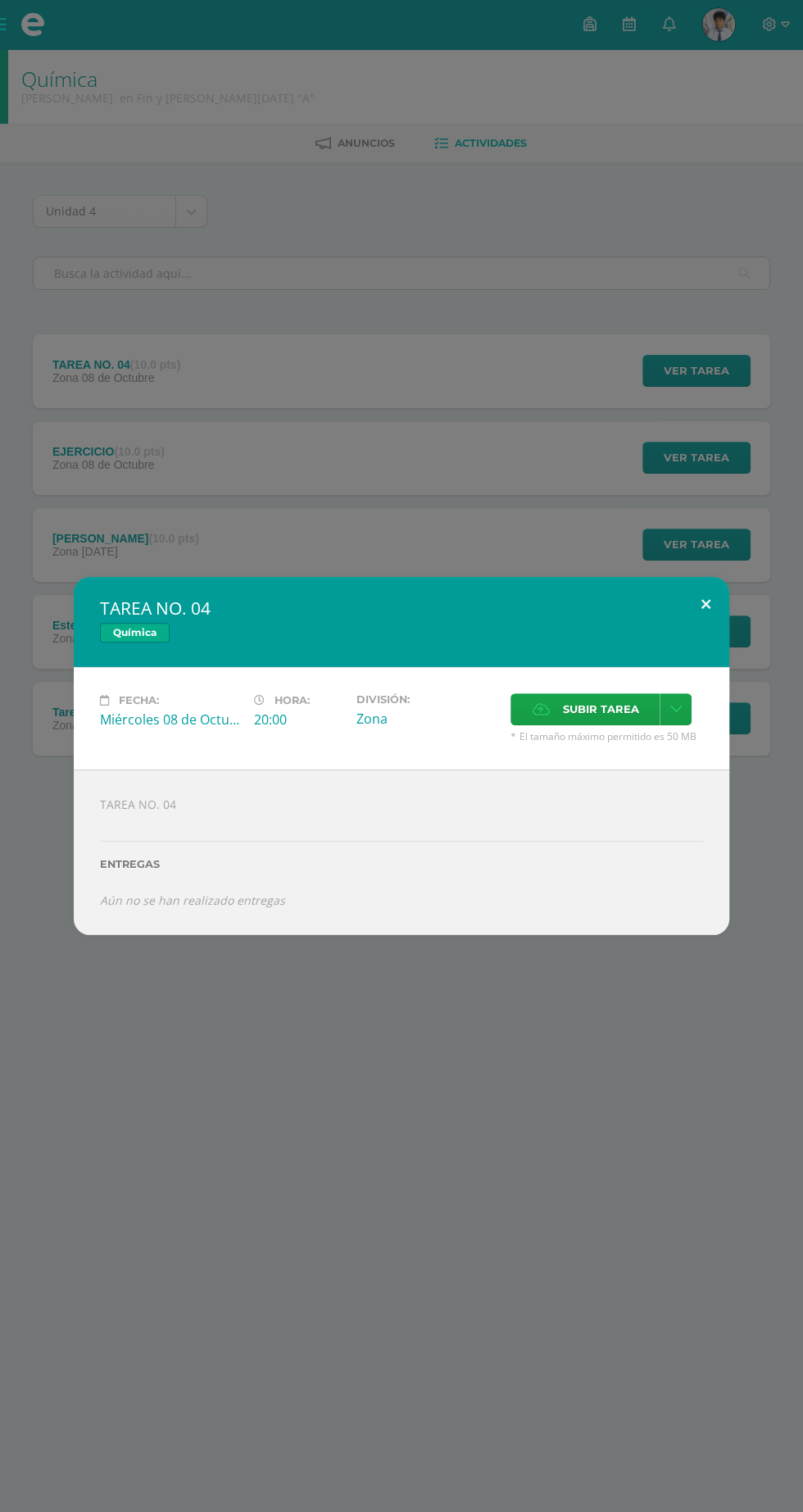
click at [706, 604] on button at bounding box center [706, 605] width 47 height 56
